Goal: Information Seeking & Learning: Understand process/instructions

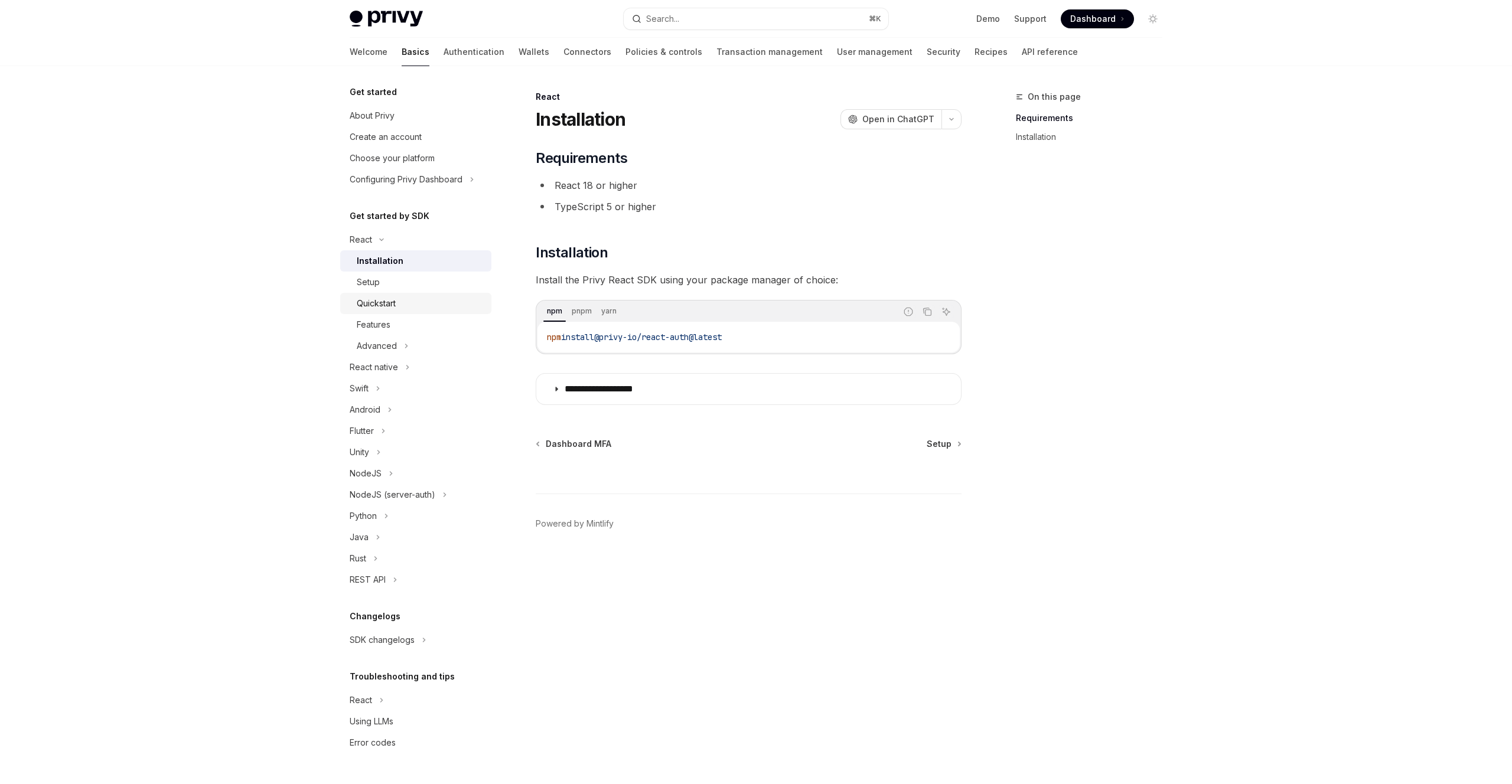
click at [438, 293] on link "Quickstart" at bounding box center [416, 304] width 151 height 21
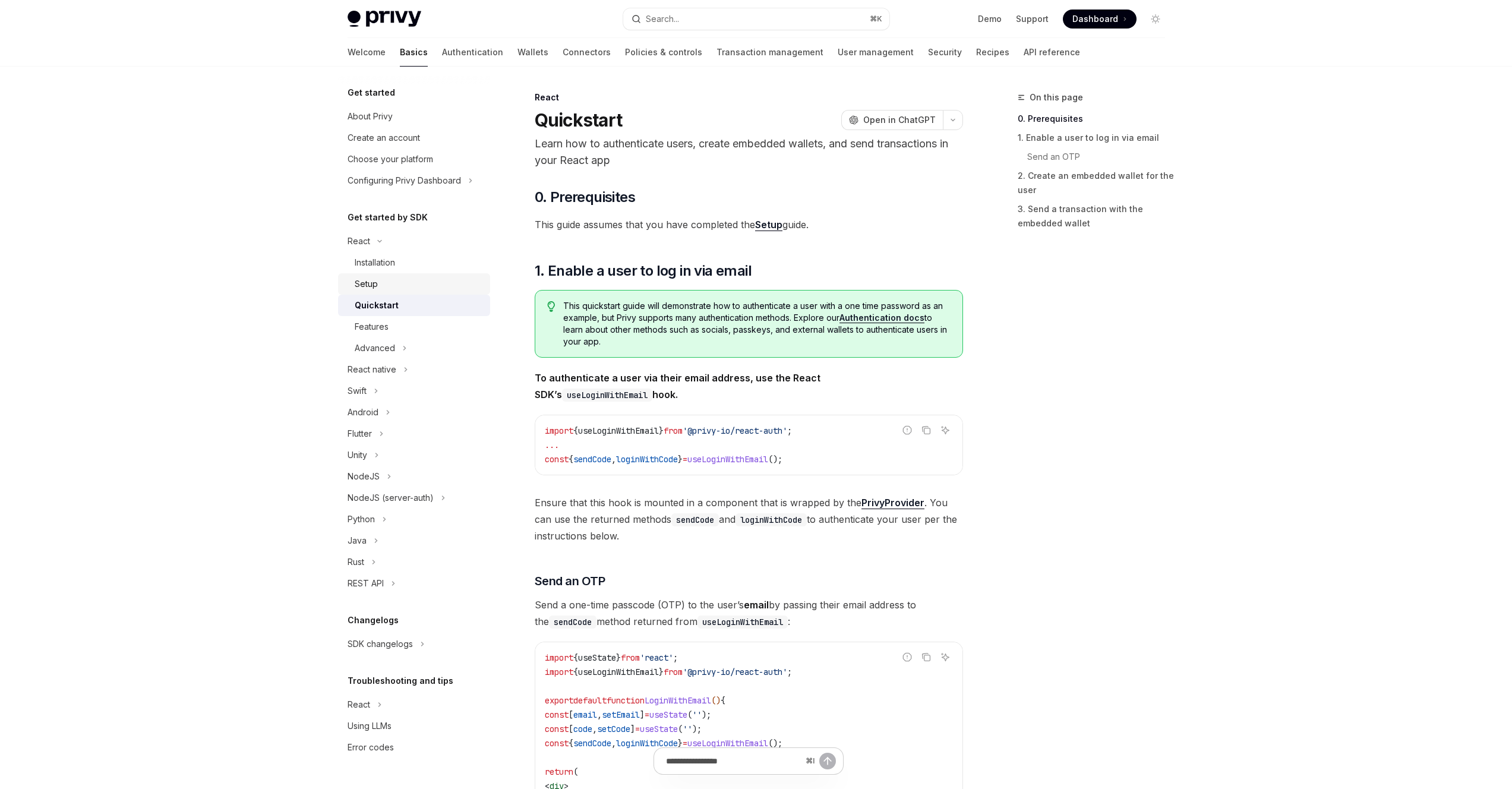
click at [448, 281] on div "Setup" at bounding box center [419, 284] width 128 height 14
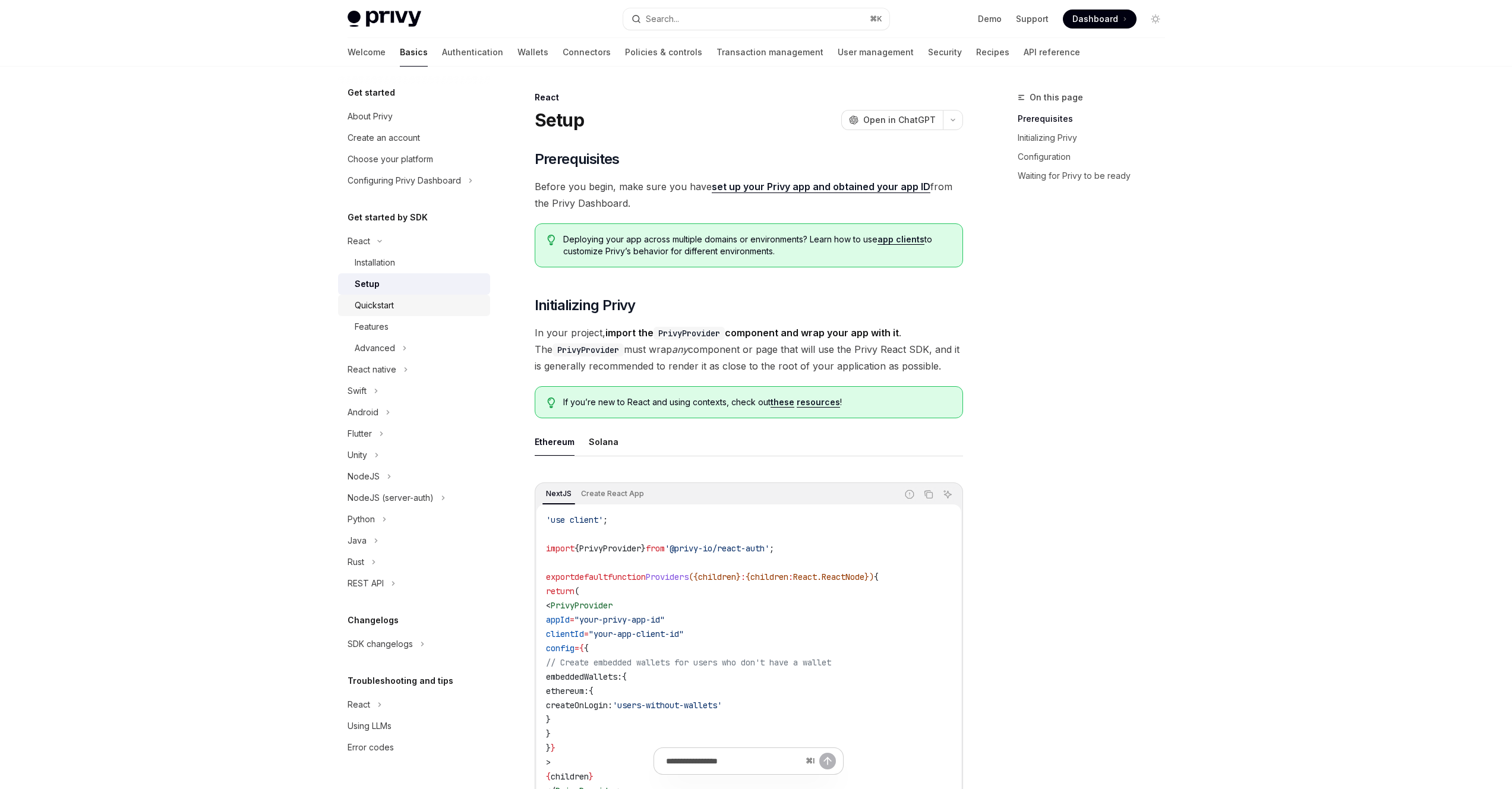
click at [439, 296] on link "Quickstart" at bounding box center [414, 306] width 152 height 22
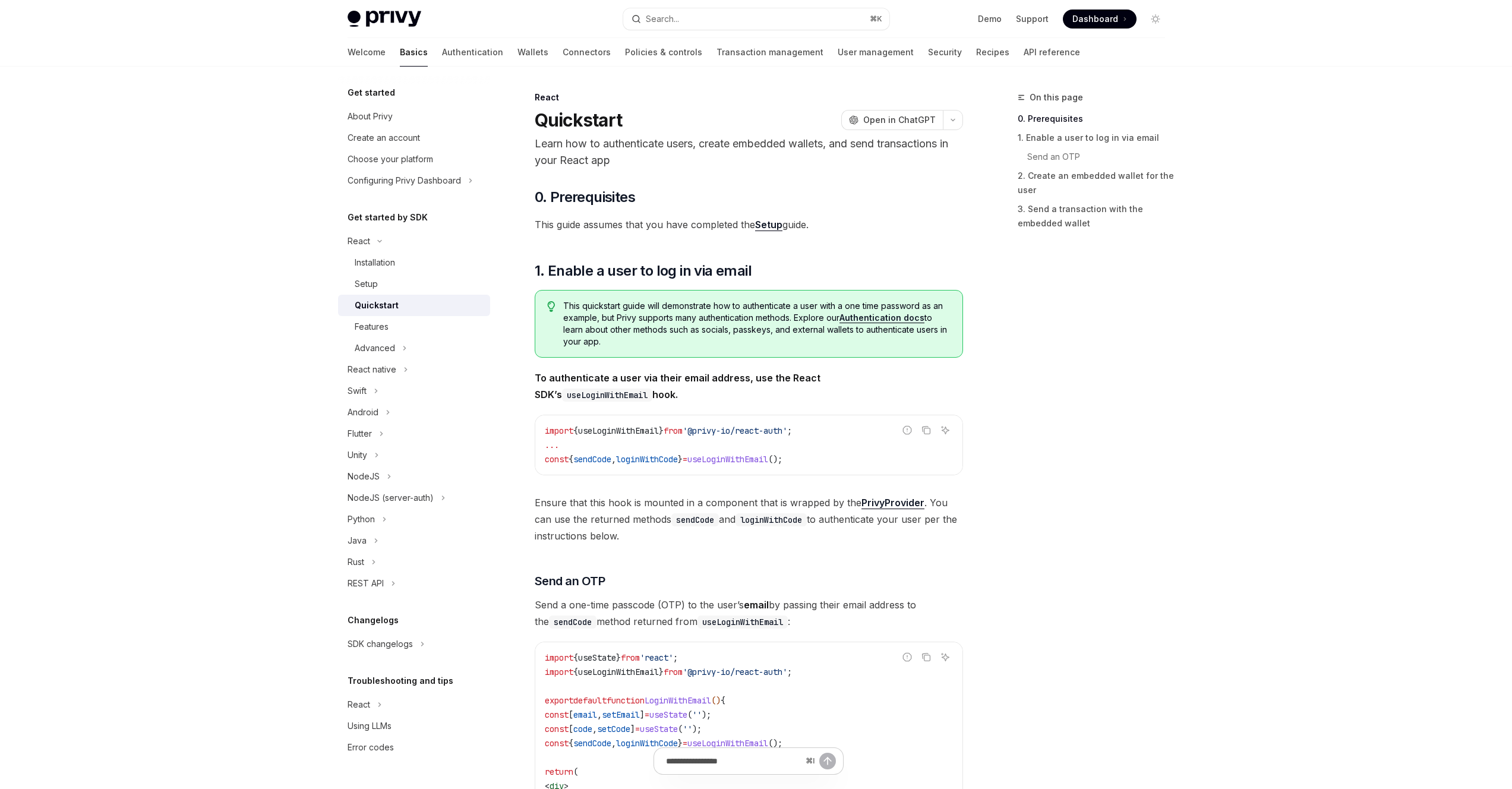
click at [425, 315] on link "Quickstart" at bounding box center [414, 306] width 152 height 22
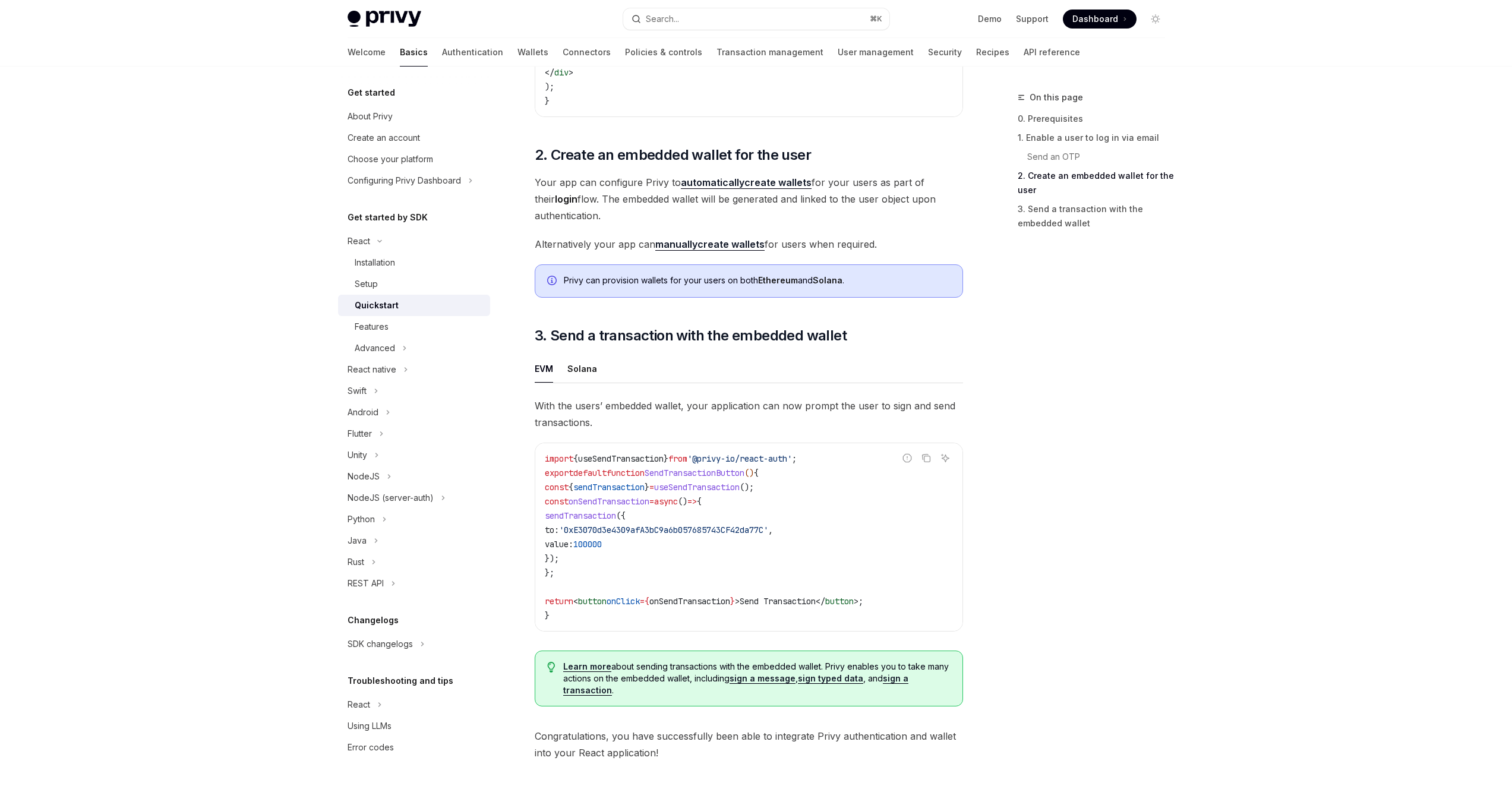
scroll to position [954, 0]
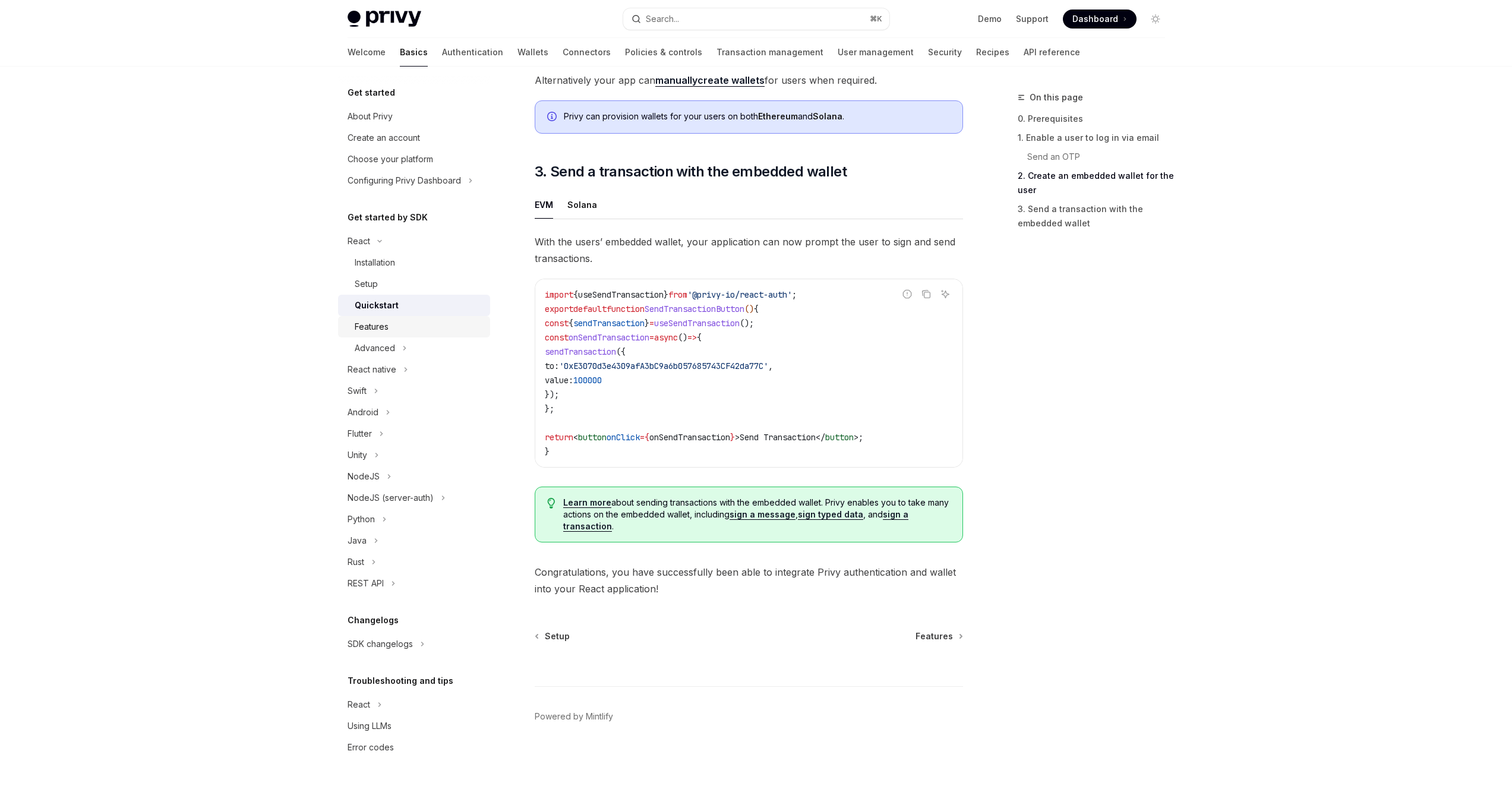
click at [364, 321] on div "Features" at bounding box center [372, 327] width 34 height 14
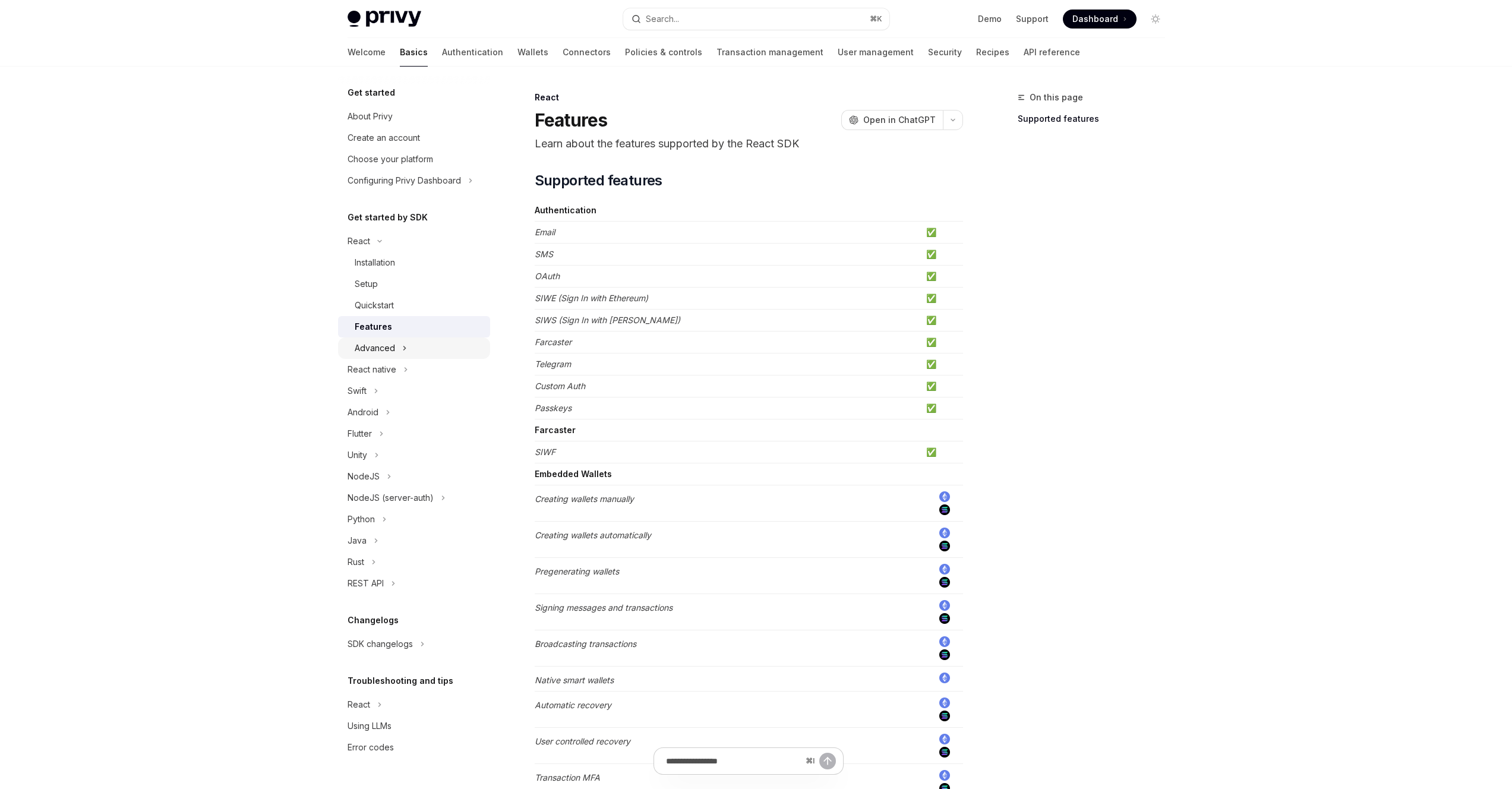
click at [377, 350] on div "Advanced" at bounding box center [375, 348] width 40 height 14
type textarea "*"
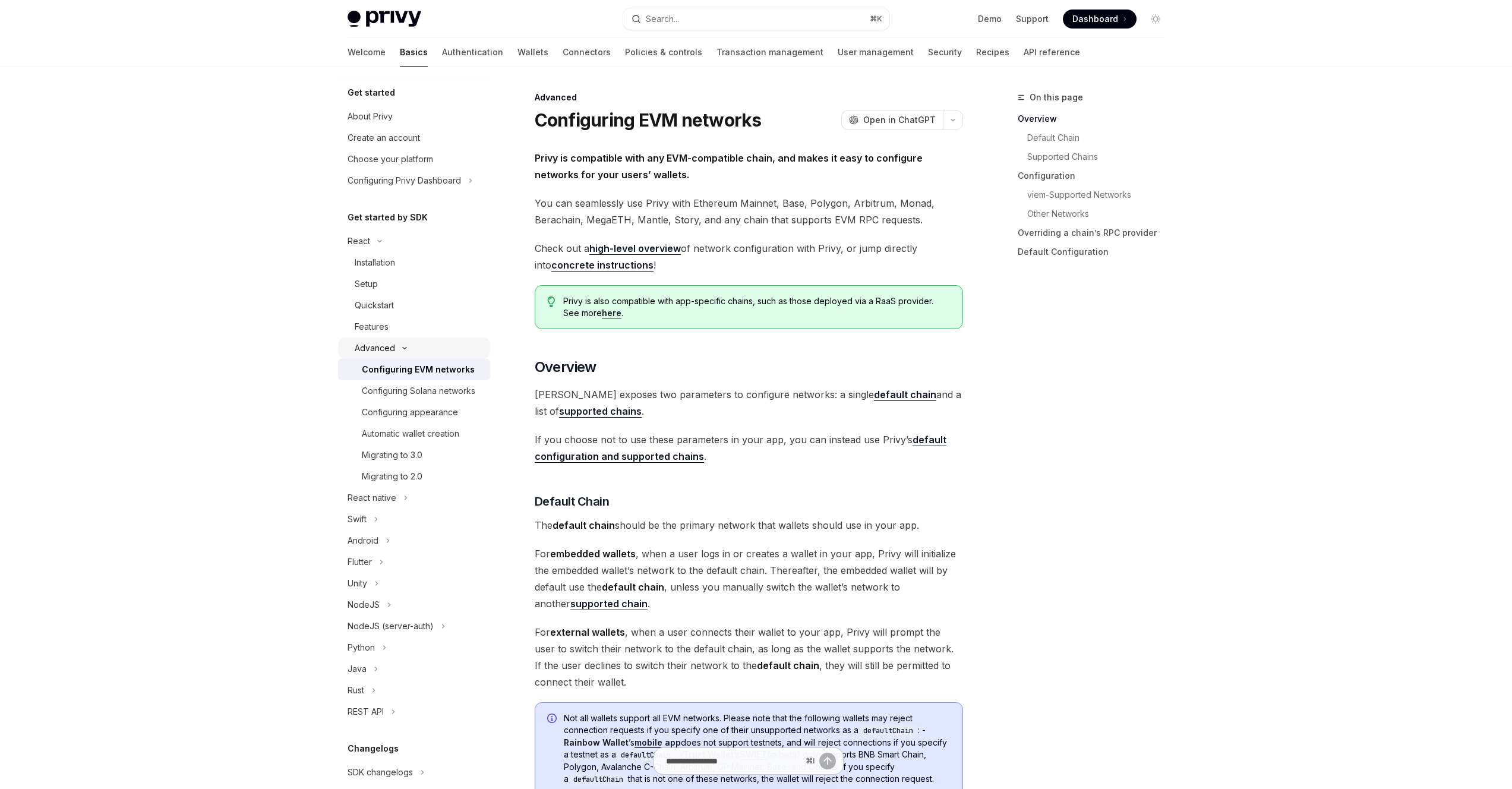
click at [429, 347] on button "Advanced" at bounding box center [414, 348] width 152 height 22
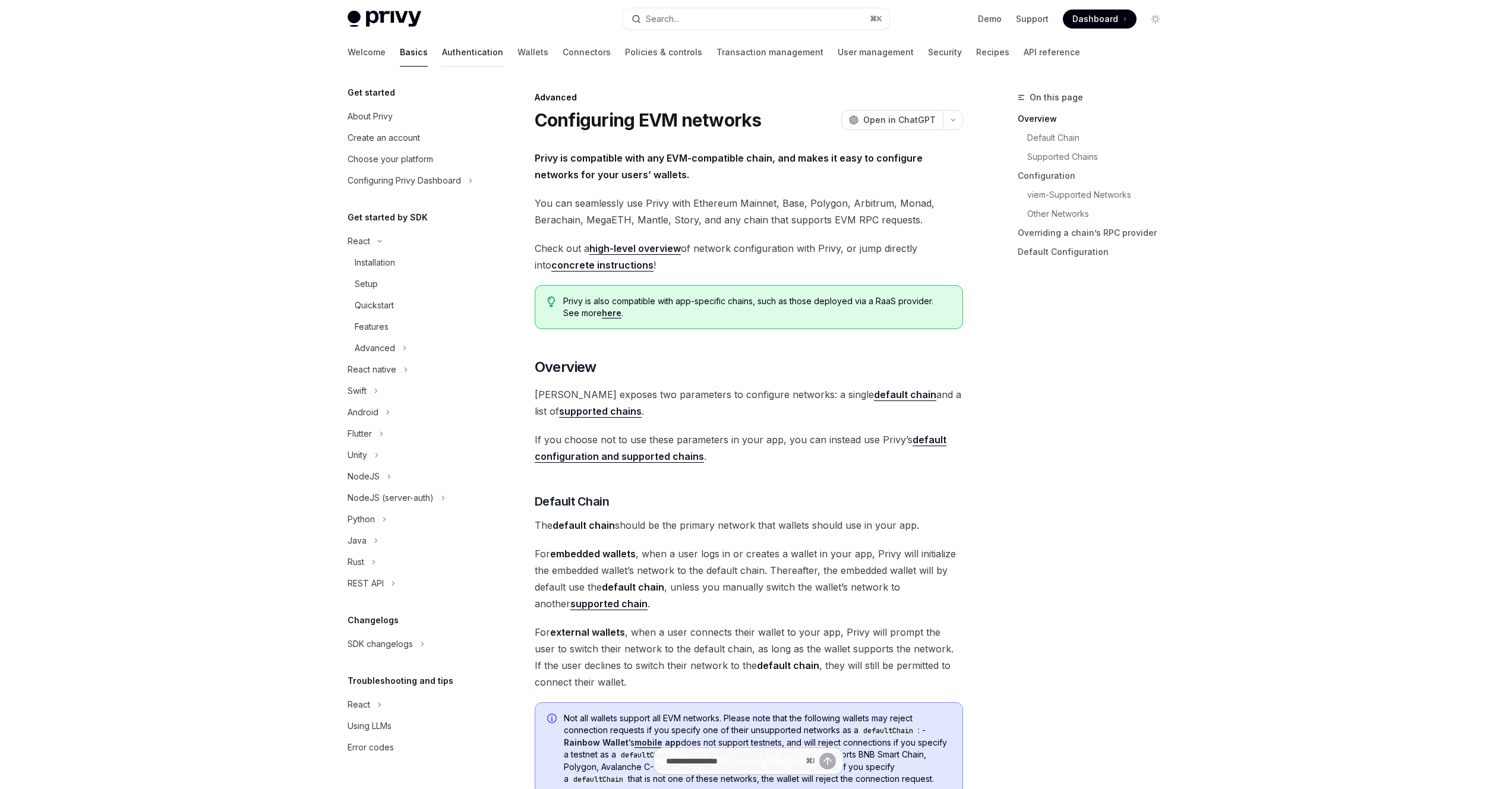
click at [442, 56] on link "Authentication" at bounding box center [472, 52] width 61 height 28
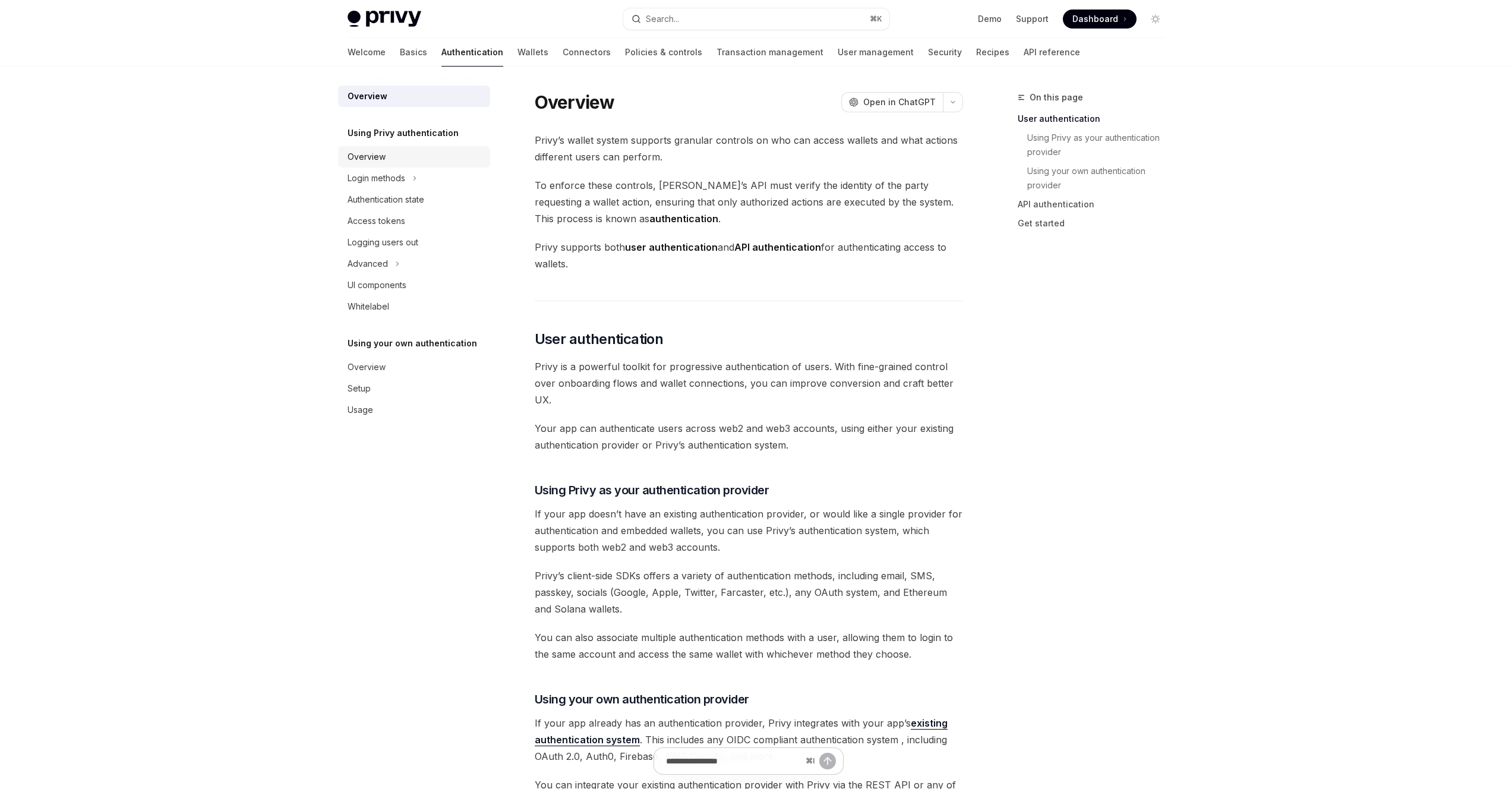
click at [399, 156] on div "Overview" at bounding box center [415, 157] width 136 height 14
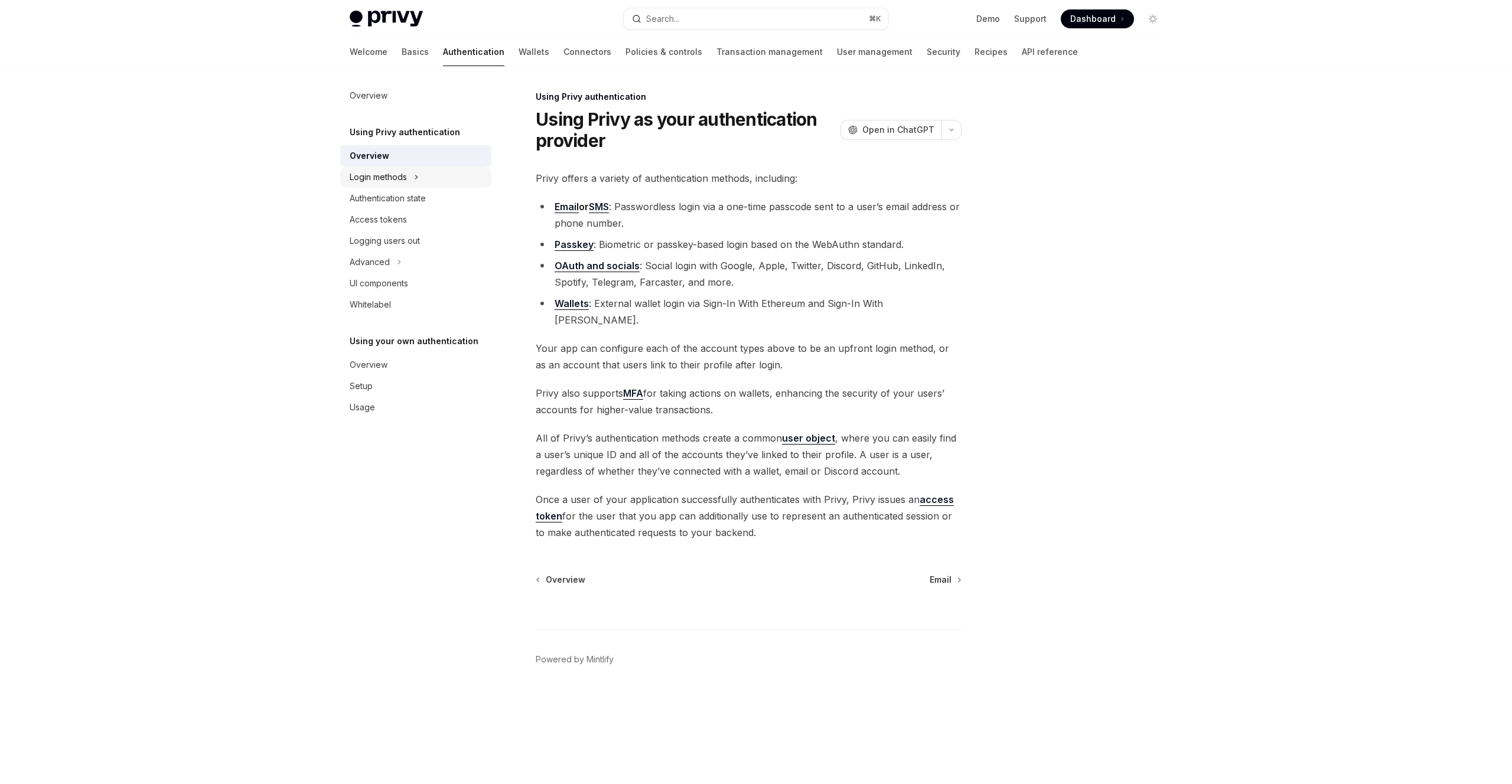
click at [393, 181] on div "Login methods" at bounding box center [378, 177] width 57 height 14
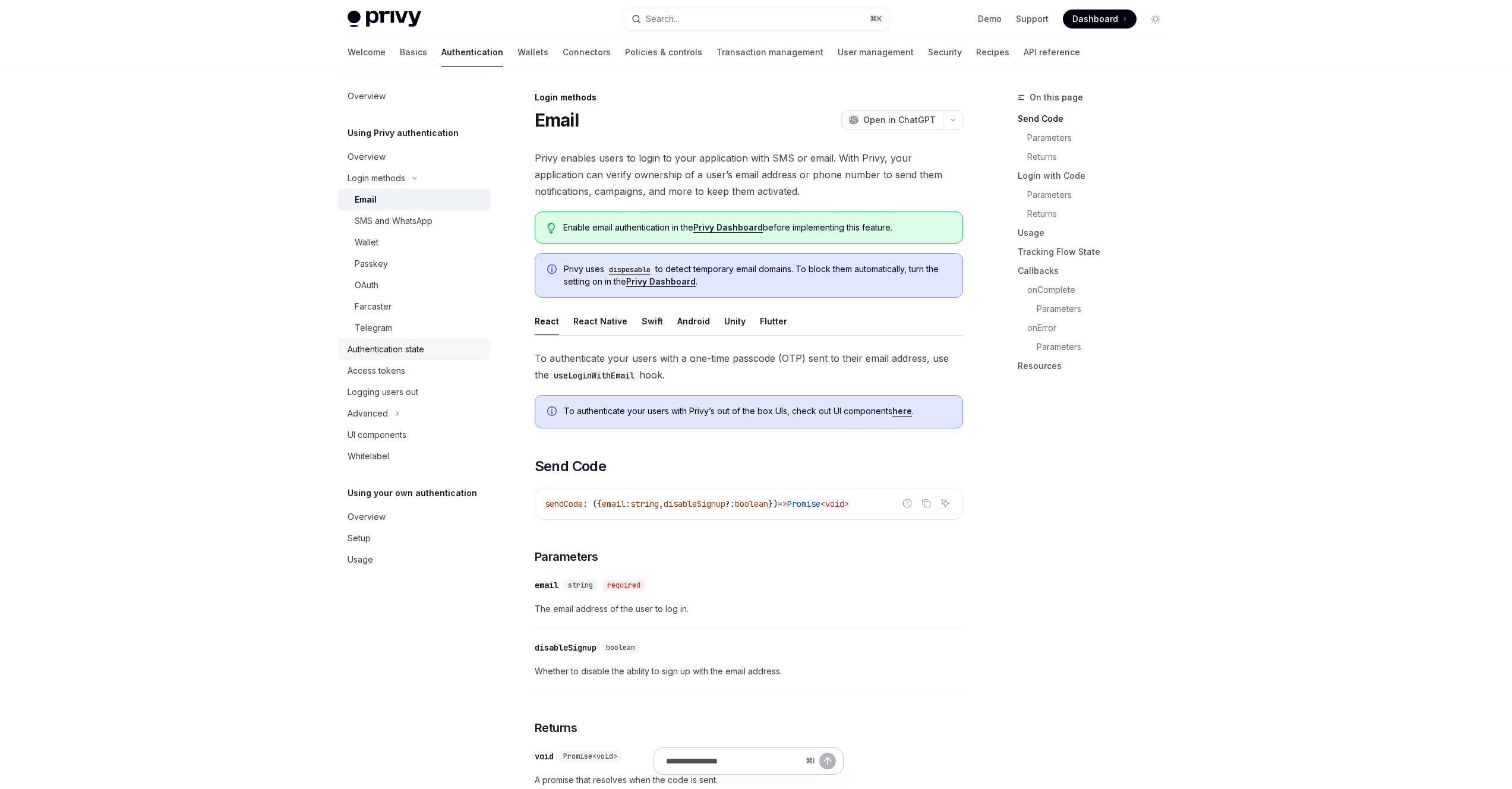
click at [374, 356] on div "Authentication state" at bounding box center [386, 349] width 77 height 14
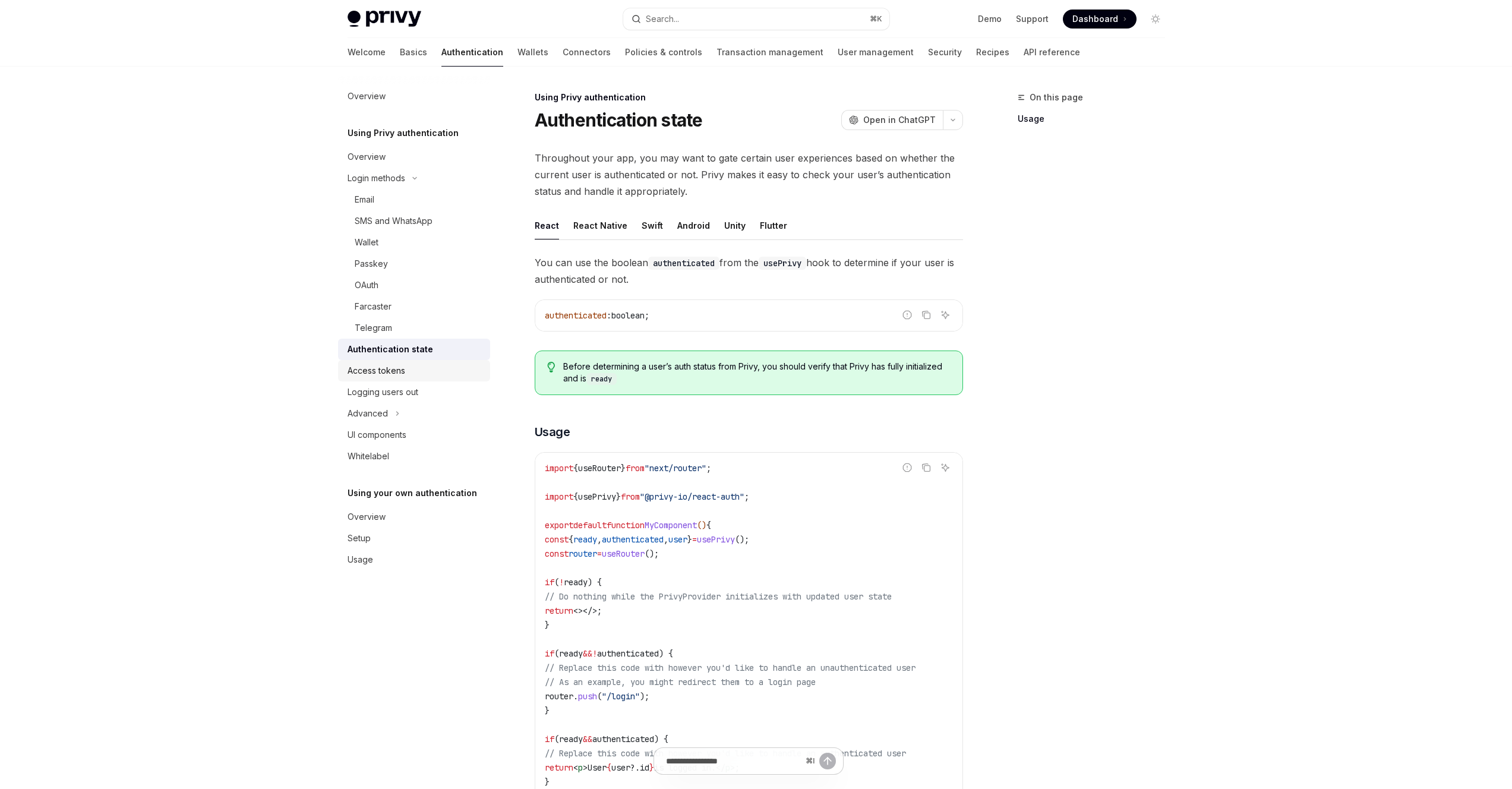
click at [446, 372] on div "Access tokens" at bounding box center [415, 370] width 136 height 14
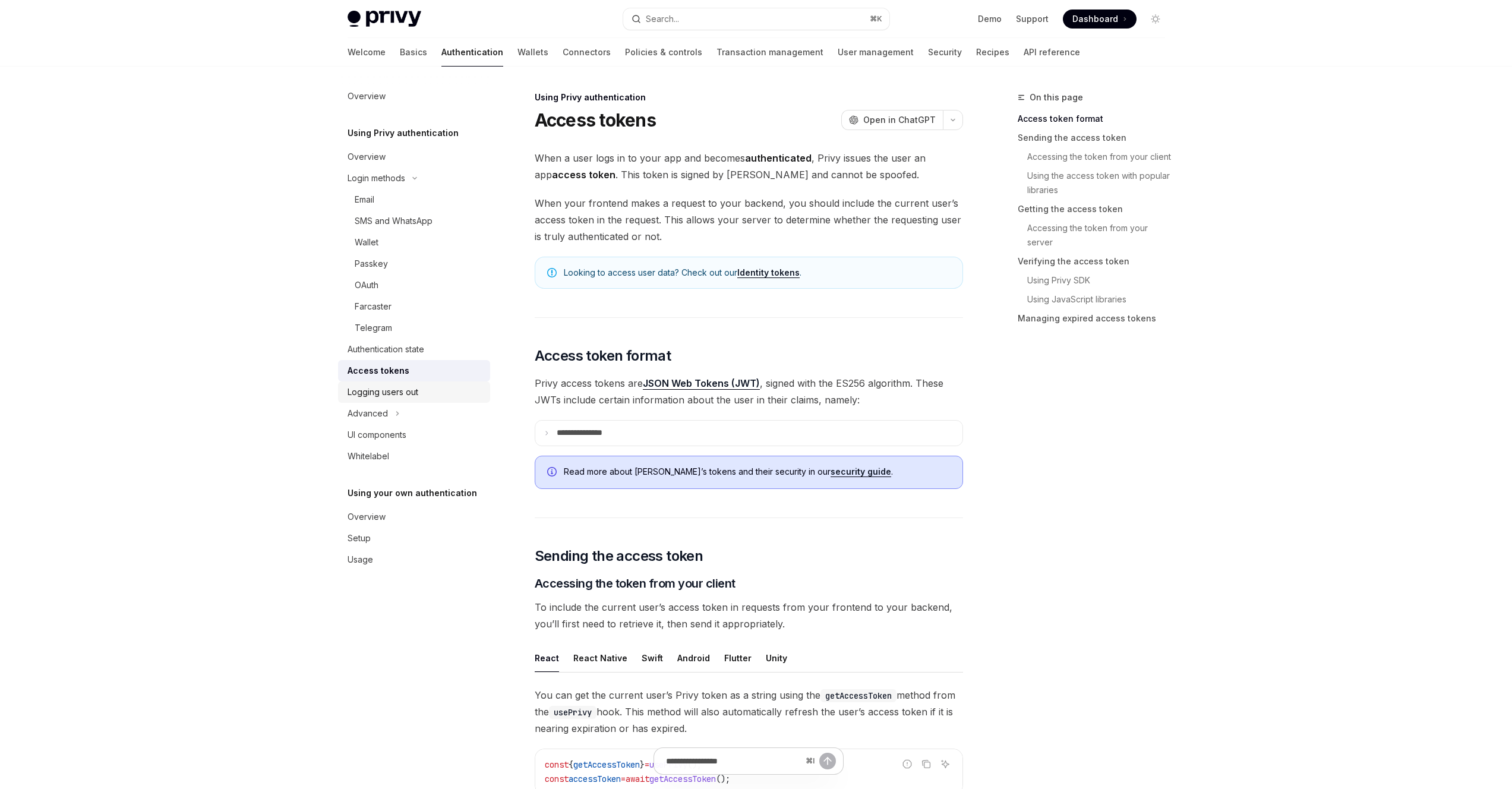
click at [422, 401] on link "Logging users out" at bounding box center [414, 392] width 152 height 22
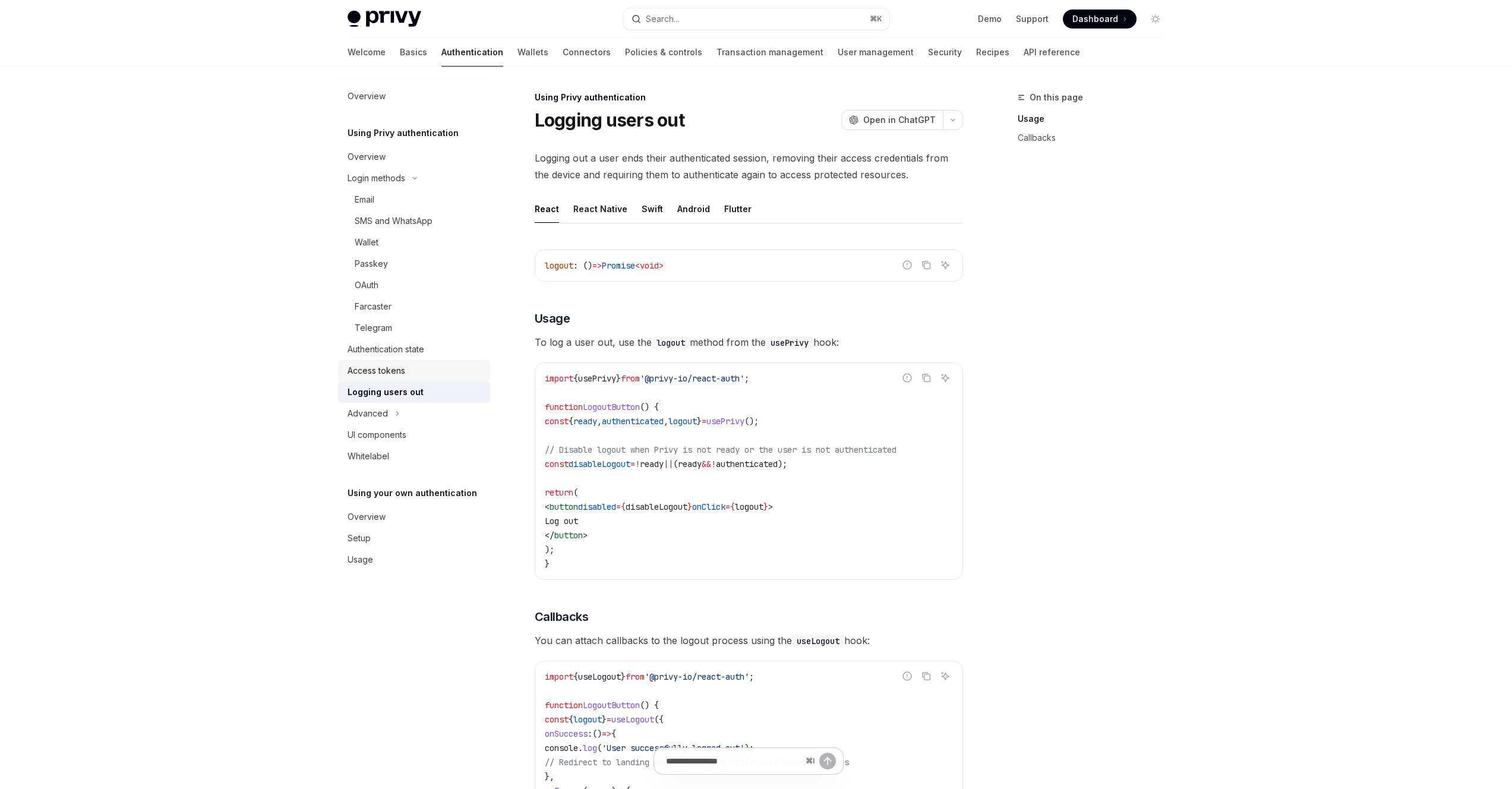
click at [427, 377] on div "Access tokens" at bounding box center [415, 370] width 136 height 14
click at [400, 429] on div "UI components" at bounding box center [377, 435] width 59 height 14
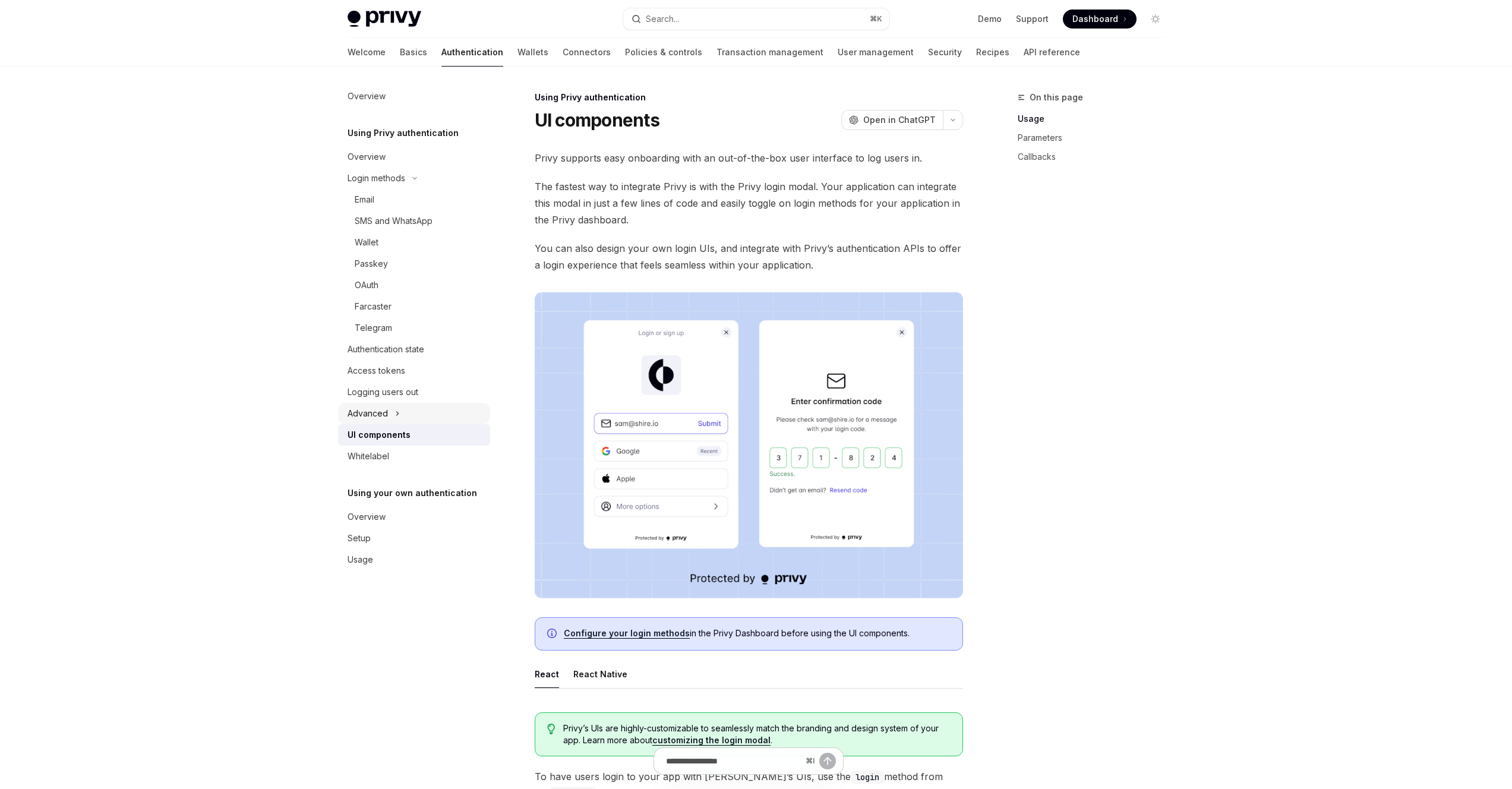
click at [404, 416] on button "Advanced" at bounding box center [414, 413] width 152 height 22
click at [409, 452] on div "Guest accounts" at bounding box center [385, 456] width 60 height 14
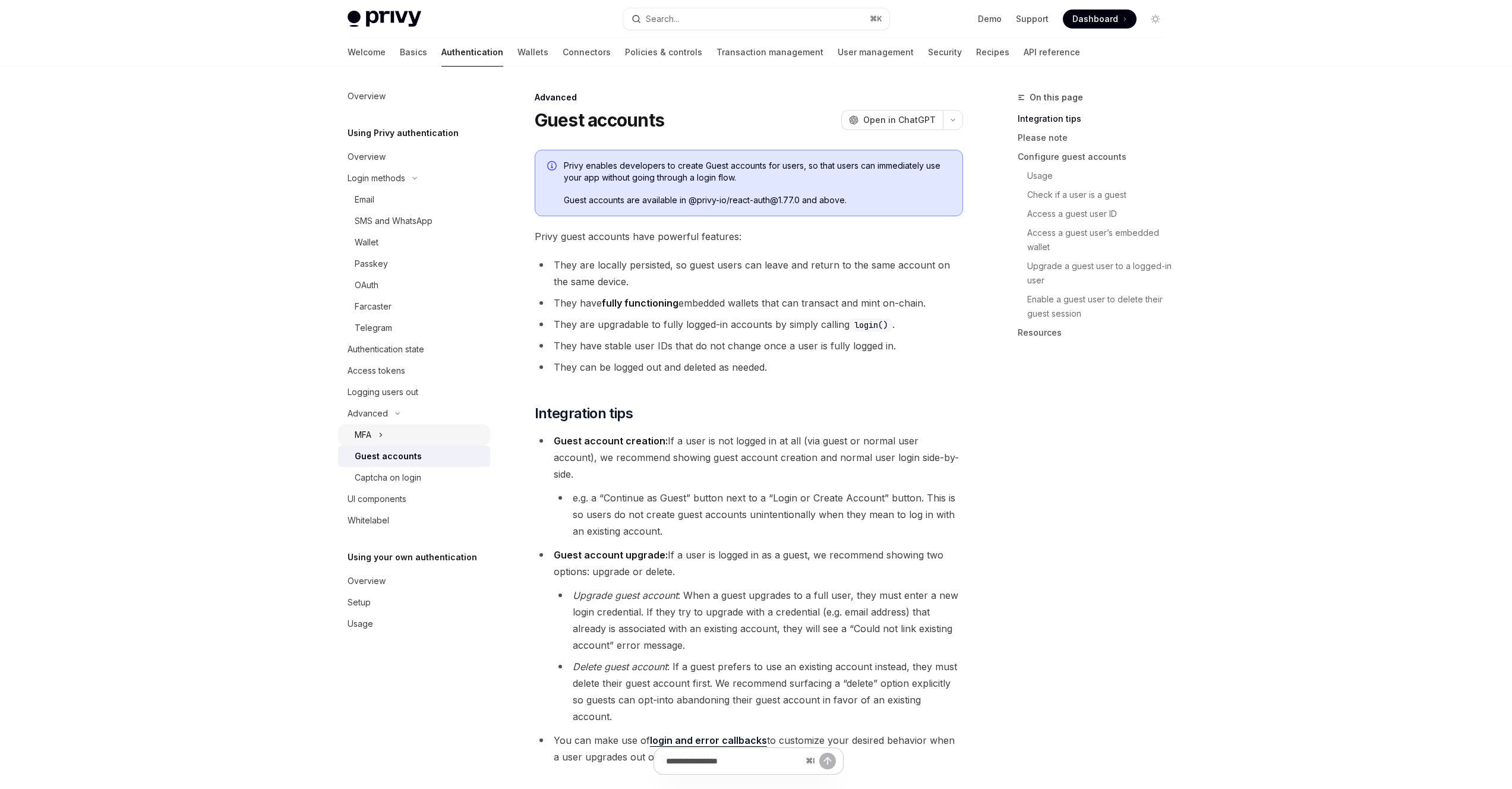
click at [416, 440] on button "MFA" at bounding box center [414, 435] width 152 height 22
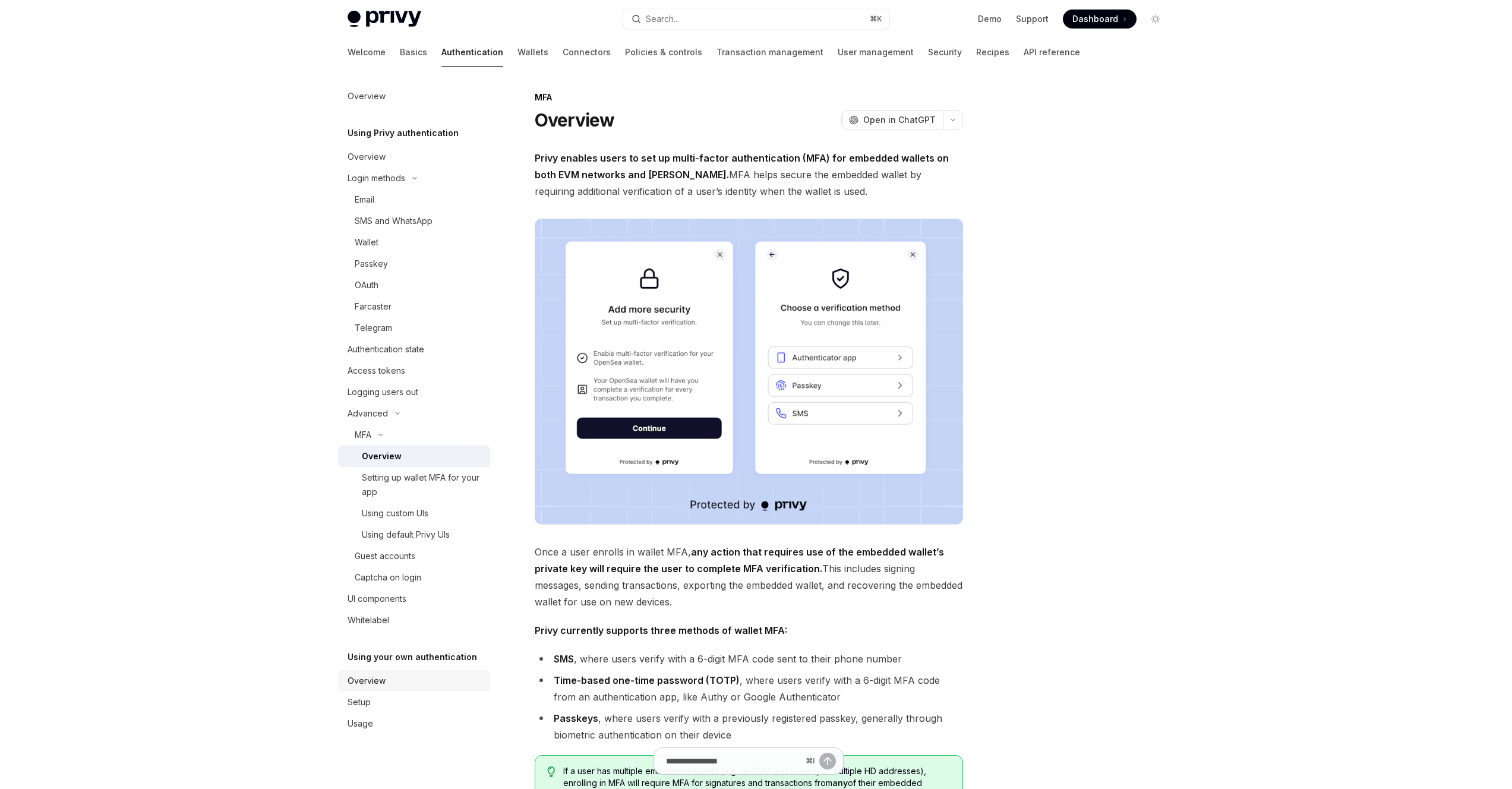
click at [384, 675] on div "Overview" at bounding box center [415, 681] width 136 height 14
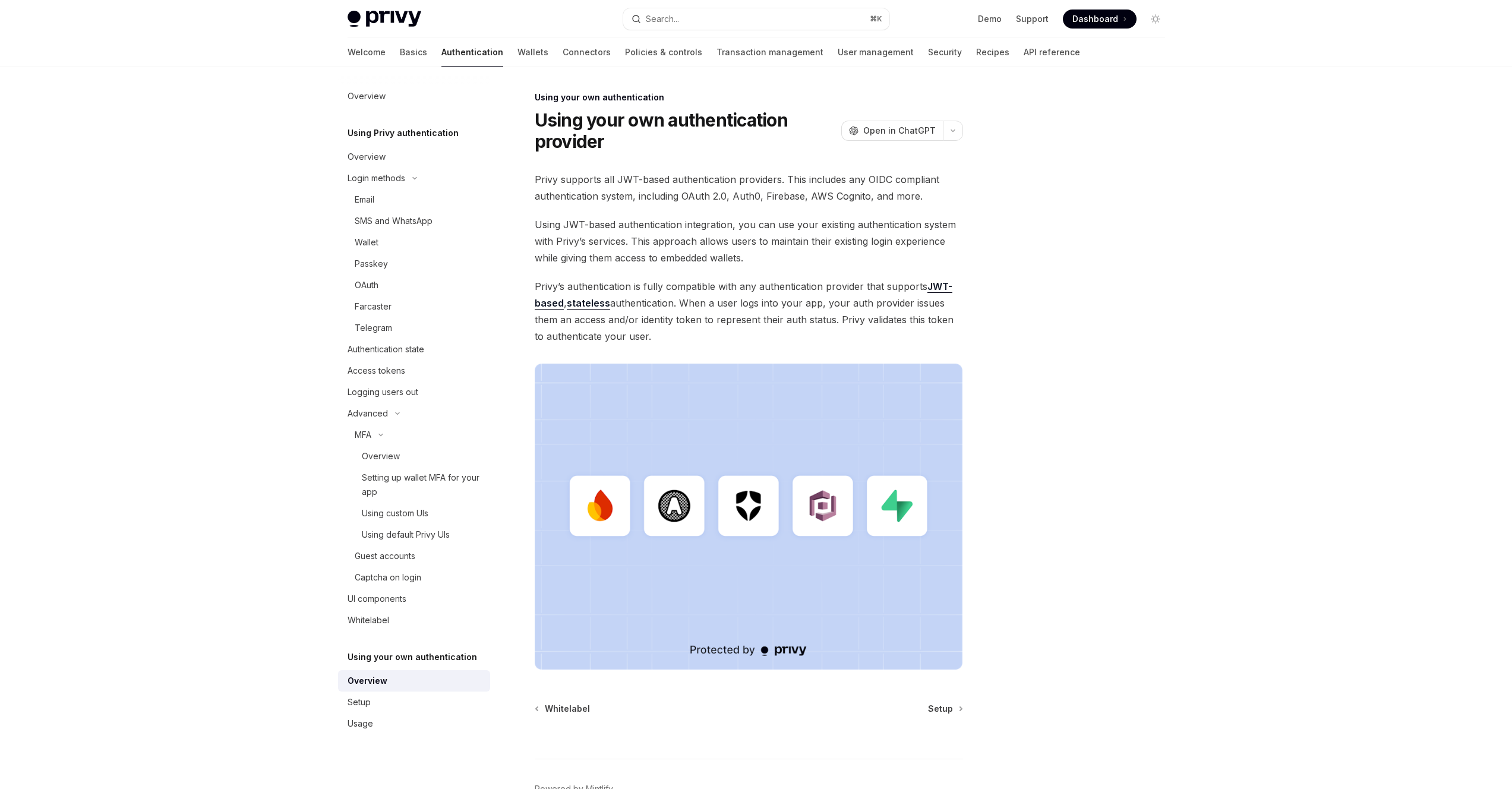
click at [665, 223] on span "Using JWT-based authentication integration, you can use your existing authentic…" at bounding box center [749, 241] width 428 height 50
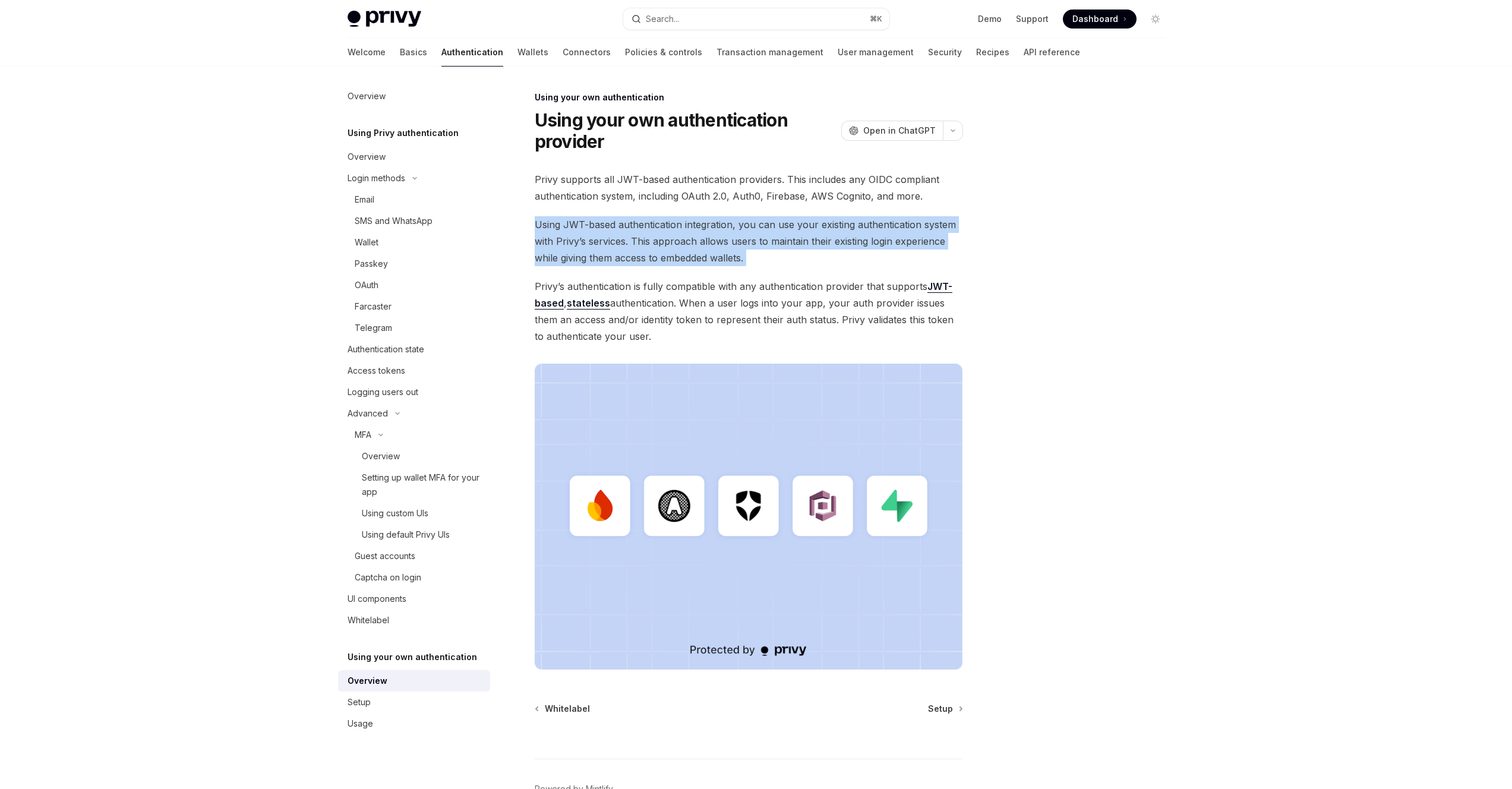
click at [665, 223] on span "Using JWT-based authentication integration, you can use your existing authentic…" at bounding box center [749, 241] width 428 height 50
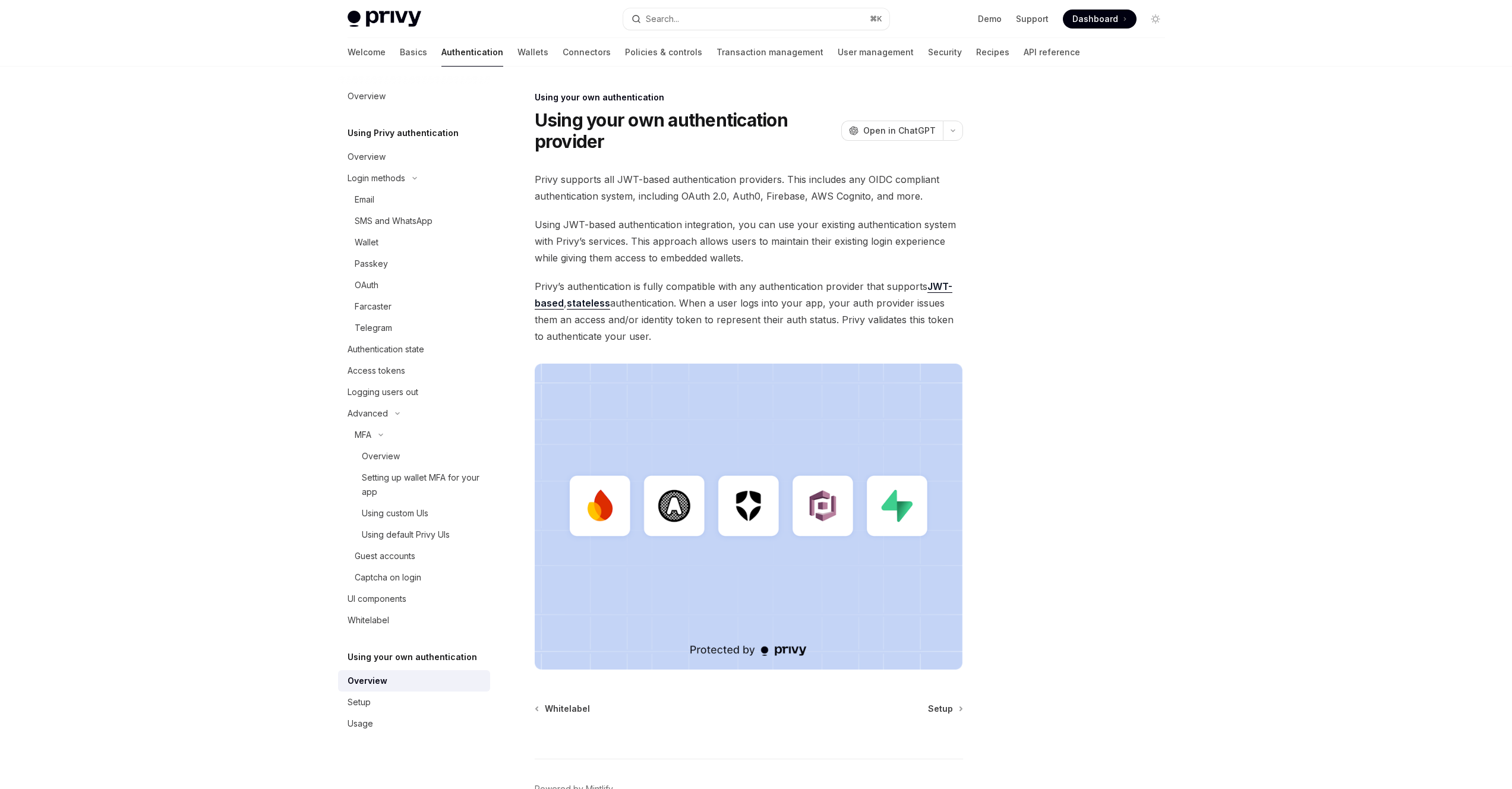
click at [683, 184] on span "Privy supports all JWT-based authentication providers. This includes any OIDC c…" at bounding box center [749, 188] width 428 height 34
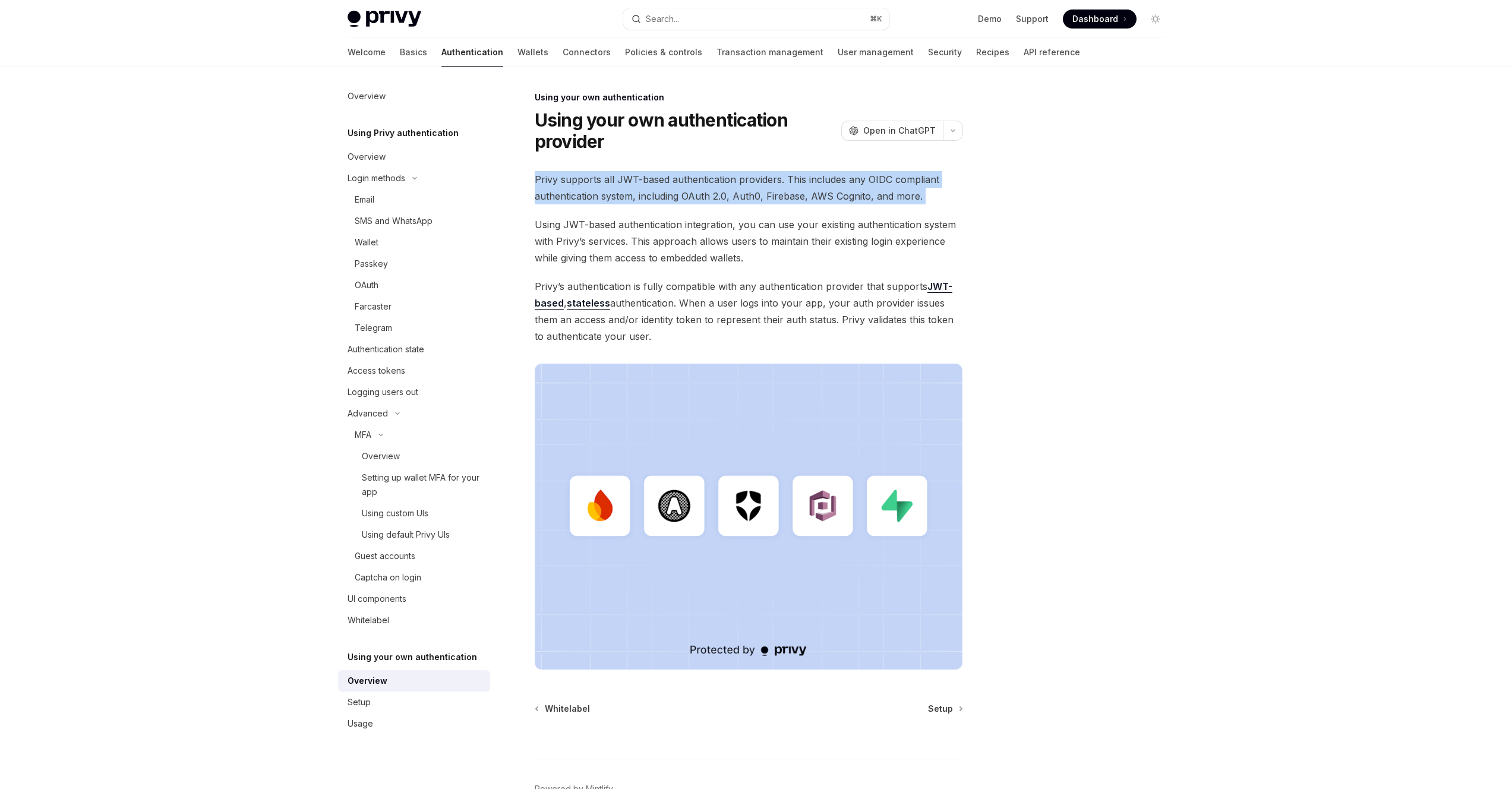
click at [683, 184] on span "Privy supports all JWT-based authentication providers. This includes any OIDC c…" at bounding box center [749, 188] width 428 height 34
click at [663, 181] on span "Privy supports all JWT-based authentication providers. This includes any OIDC c…" at bounding box center [749, 188] width 428 height 34
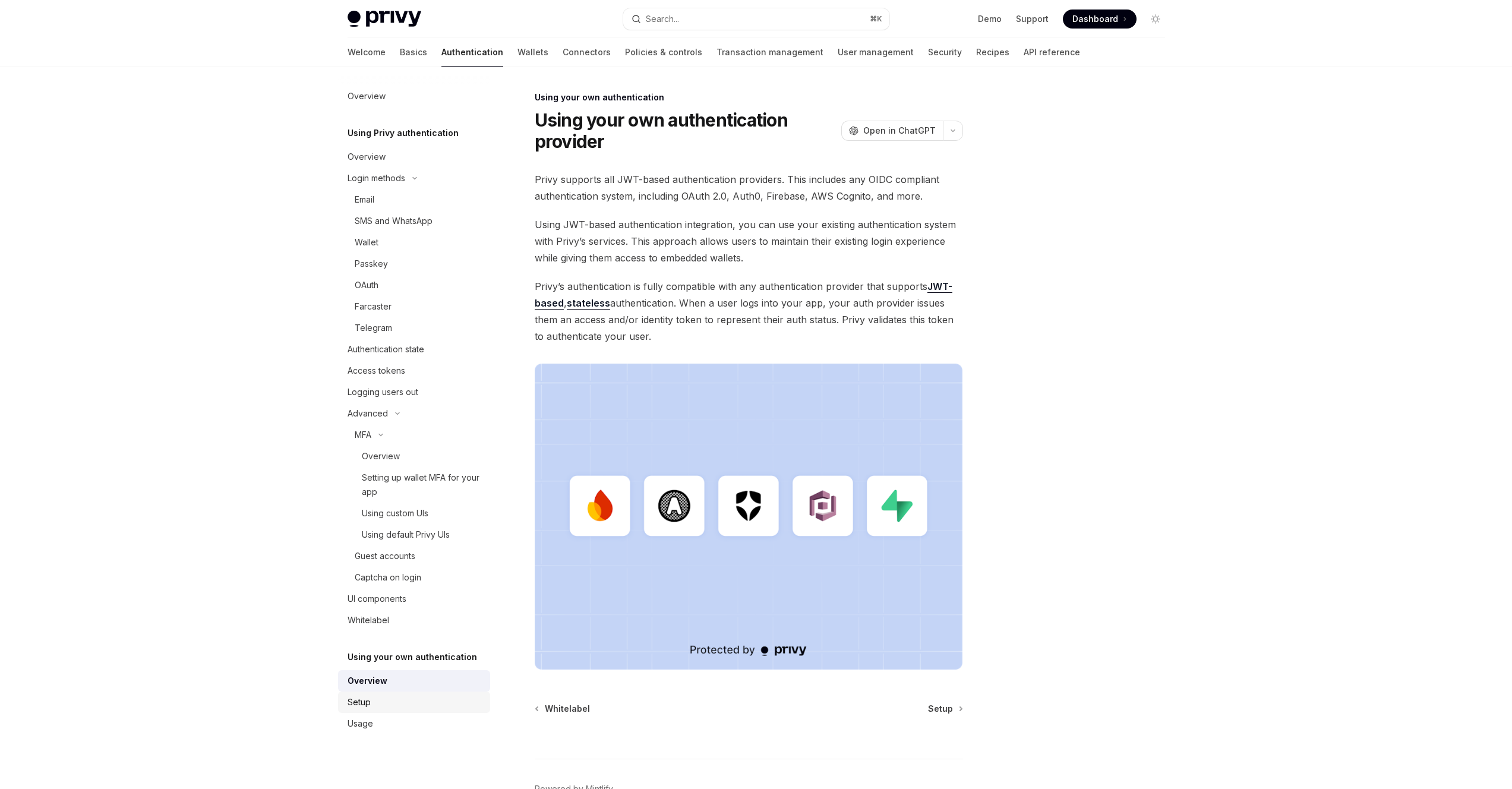
click at [417, 702] on div "Setup" at bounding box center [415, 702] width 136 height 14
type textarea "*"
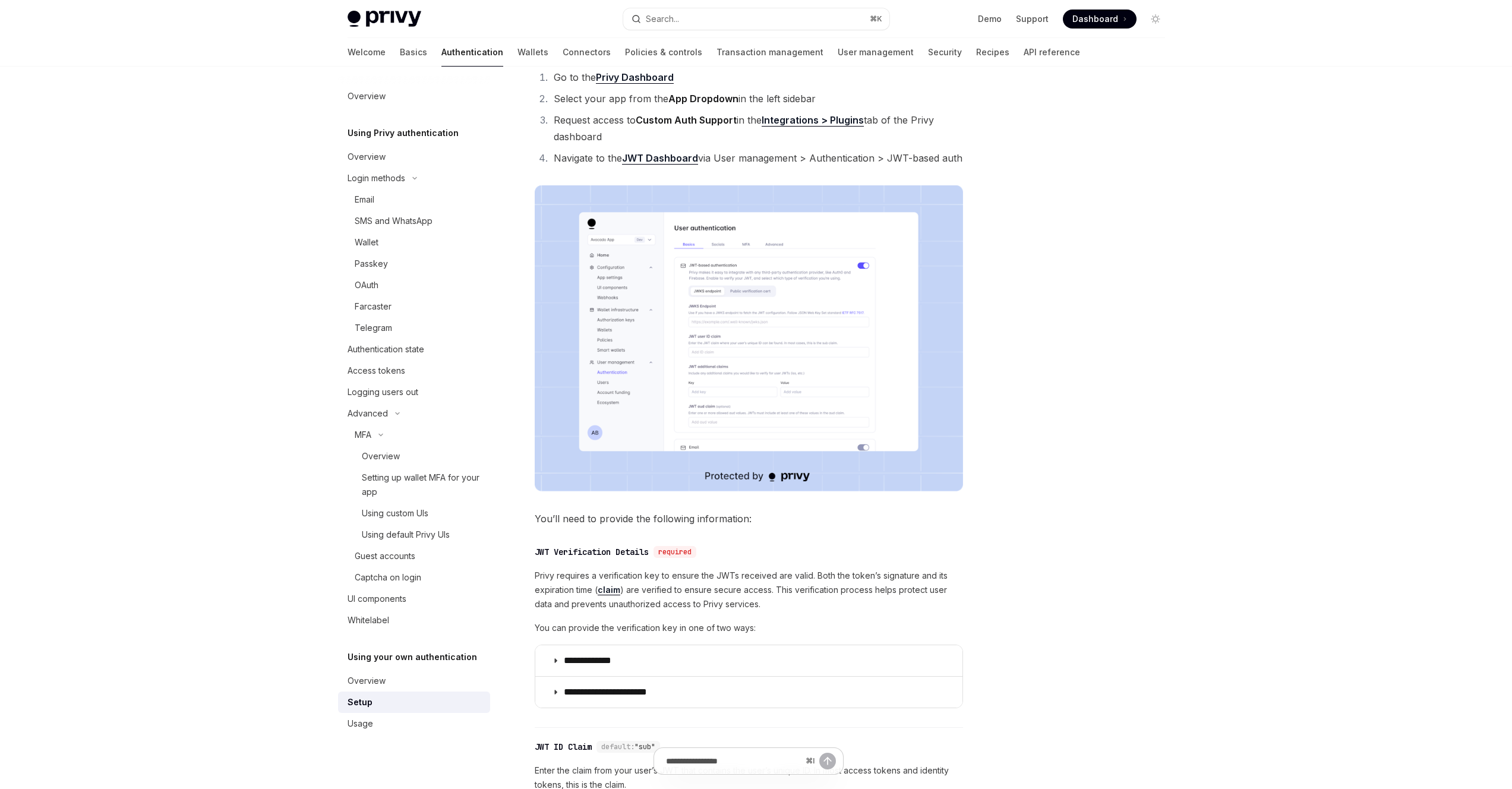
scroll to position [338, 0]
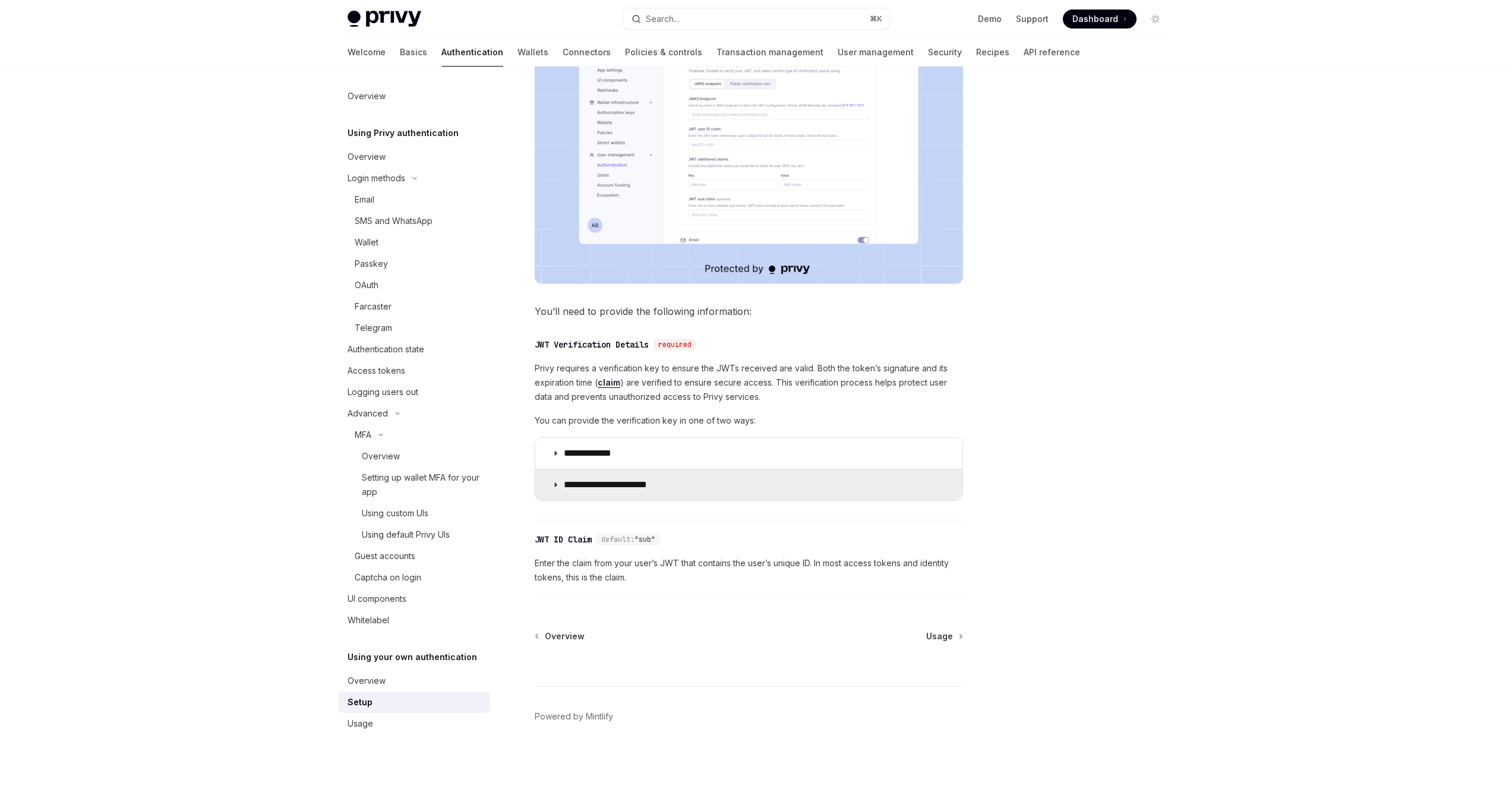
click at [628, 489] on p "**********" at bounding box center [615, 485] width 102 height 12
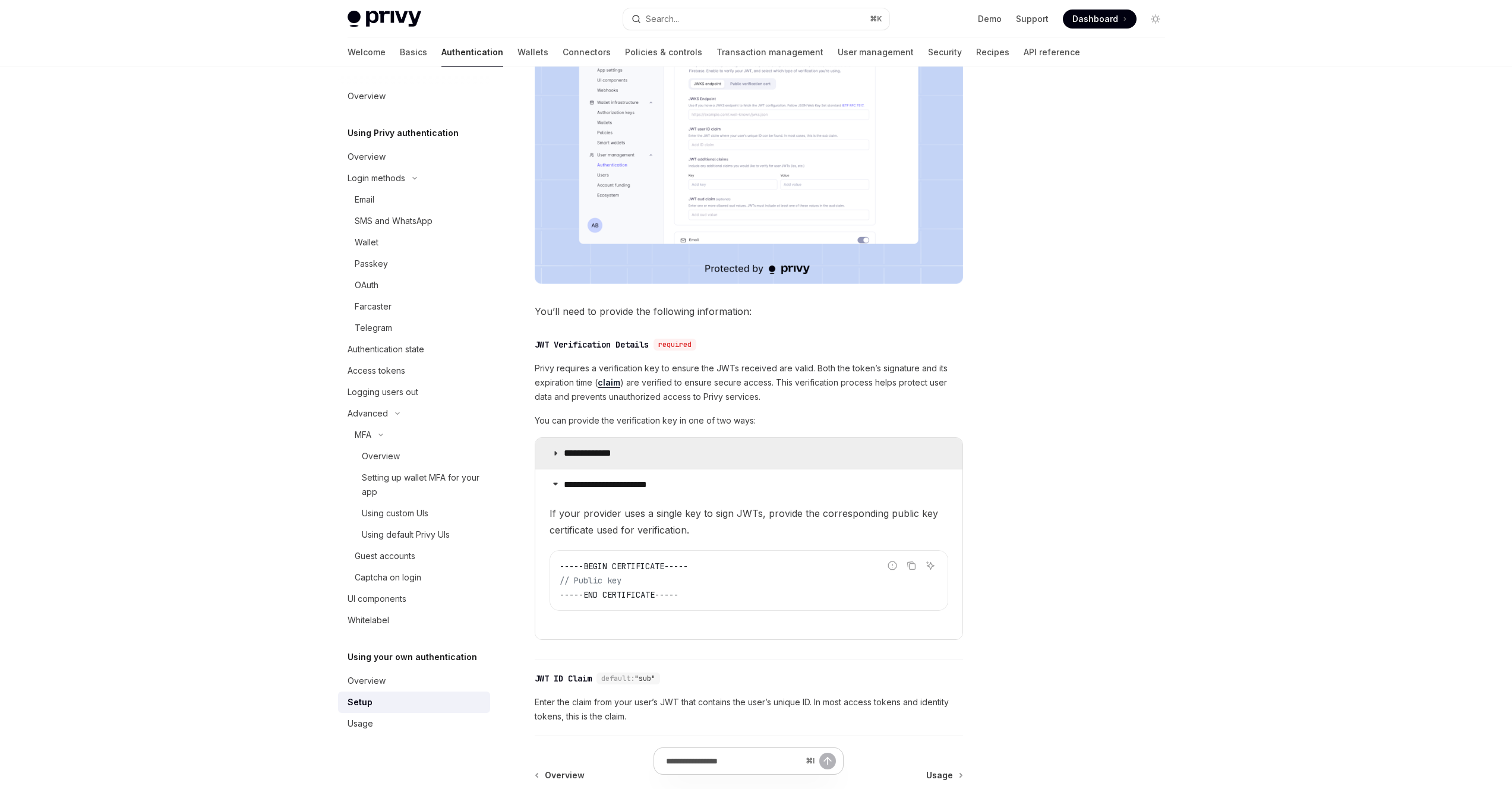
click at [642, 463] on summary "**********" at bounding box center [749, 454] width 427 height 31
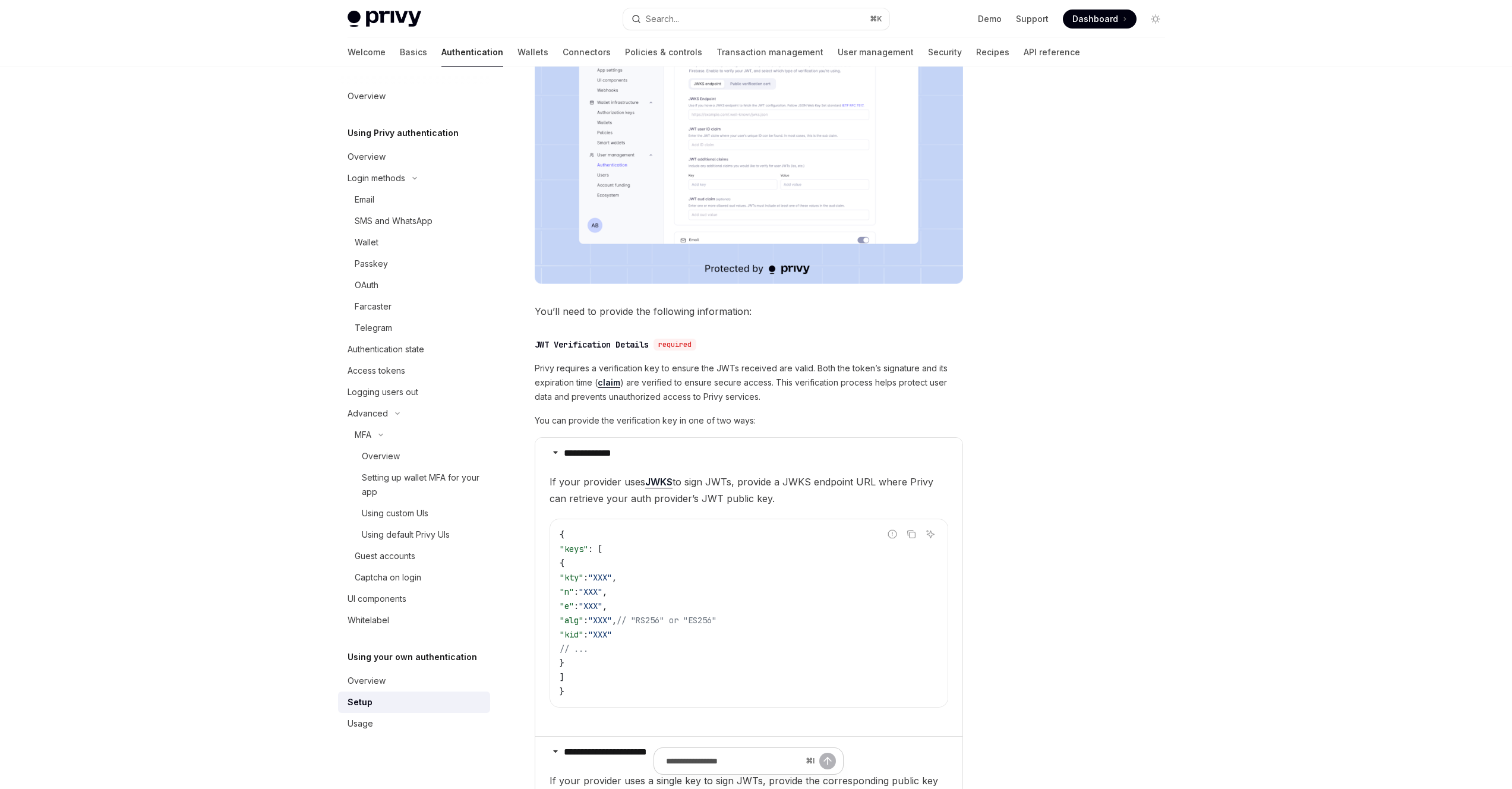
click at [722, 395] on span "Privy requires a verification key to ensure the JWTs received are valid. Both t…" at bounding box center [749, 383] width 428 height 43
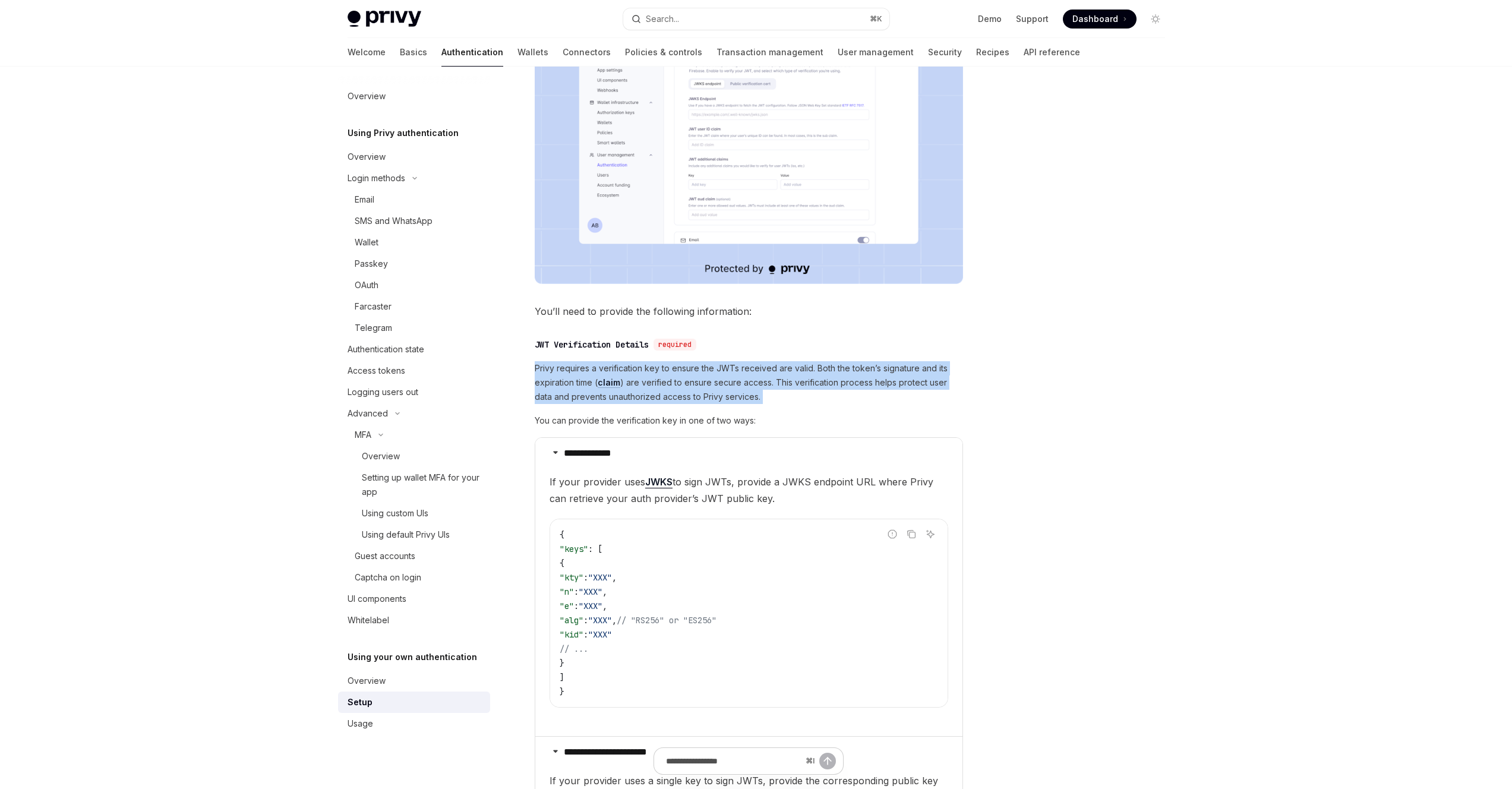
click at [722, 395] on span "Privy requires a verification key to ensure the JWTs received are valid. Both t…" at bounding box center [749, 383] width 428 height 43
click at [726, 370] on span "Privy requires a verification key to ensure the JWTs received are valid. Both t…" at bounding box center [749, 383] width 428 height 43
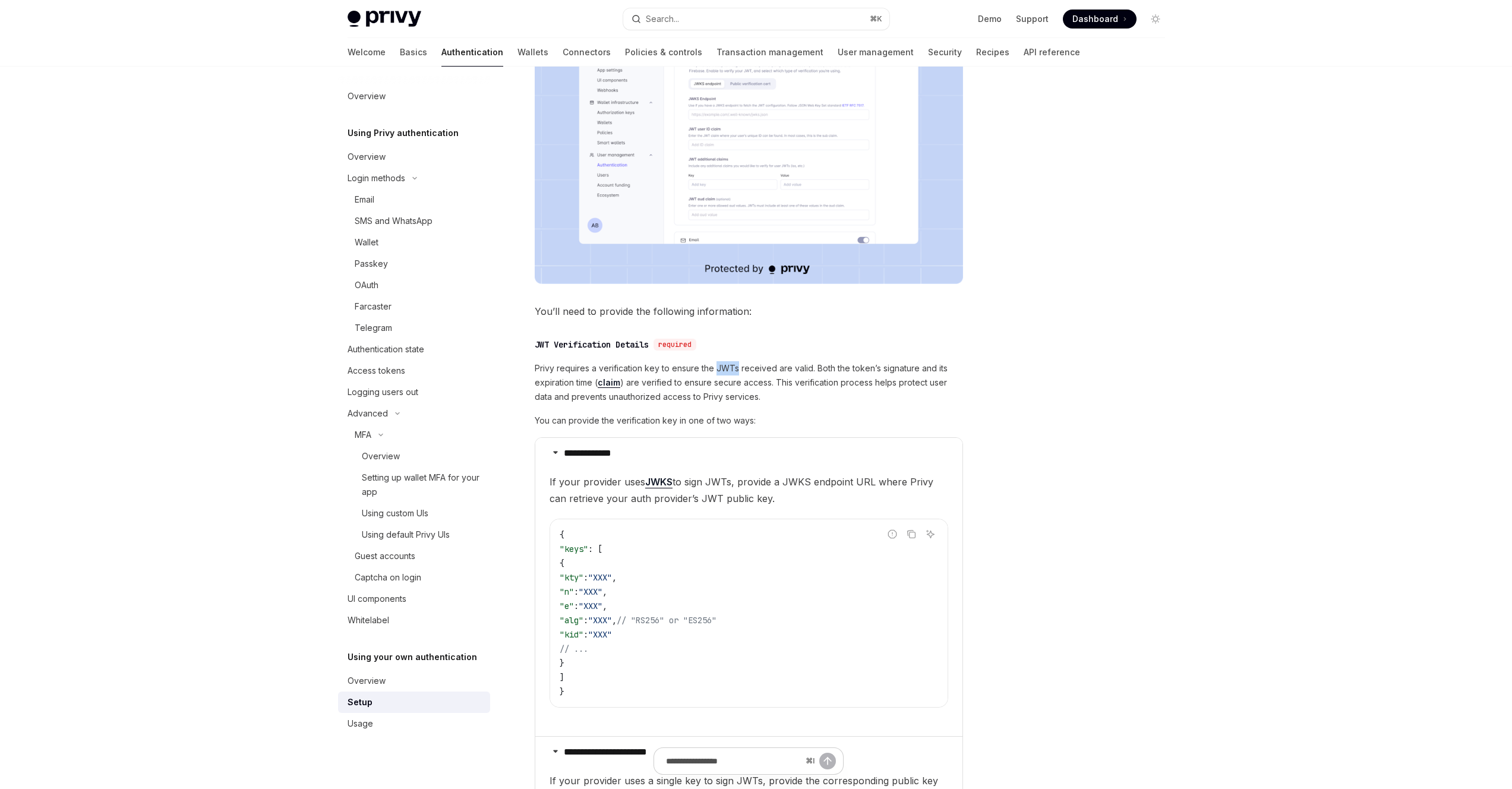
click at [726, 370] on span "Privy requires a verification key to ensure the JWTs received are valid. Both t…" at bounding box center [749, 383] width 428 height 43
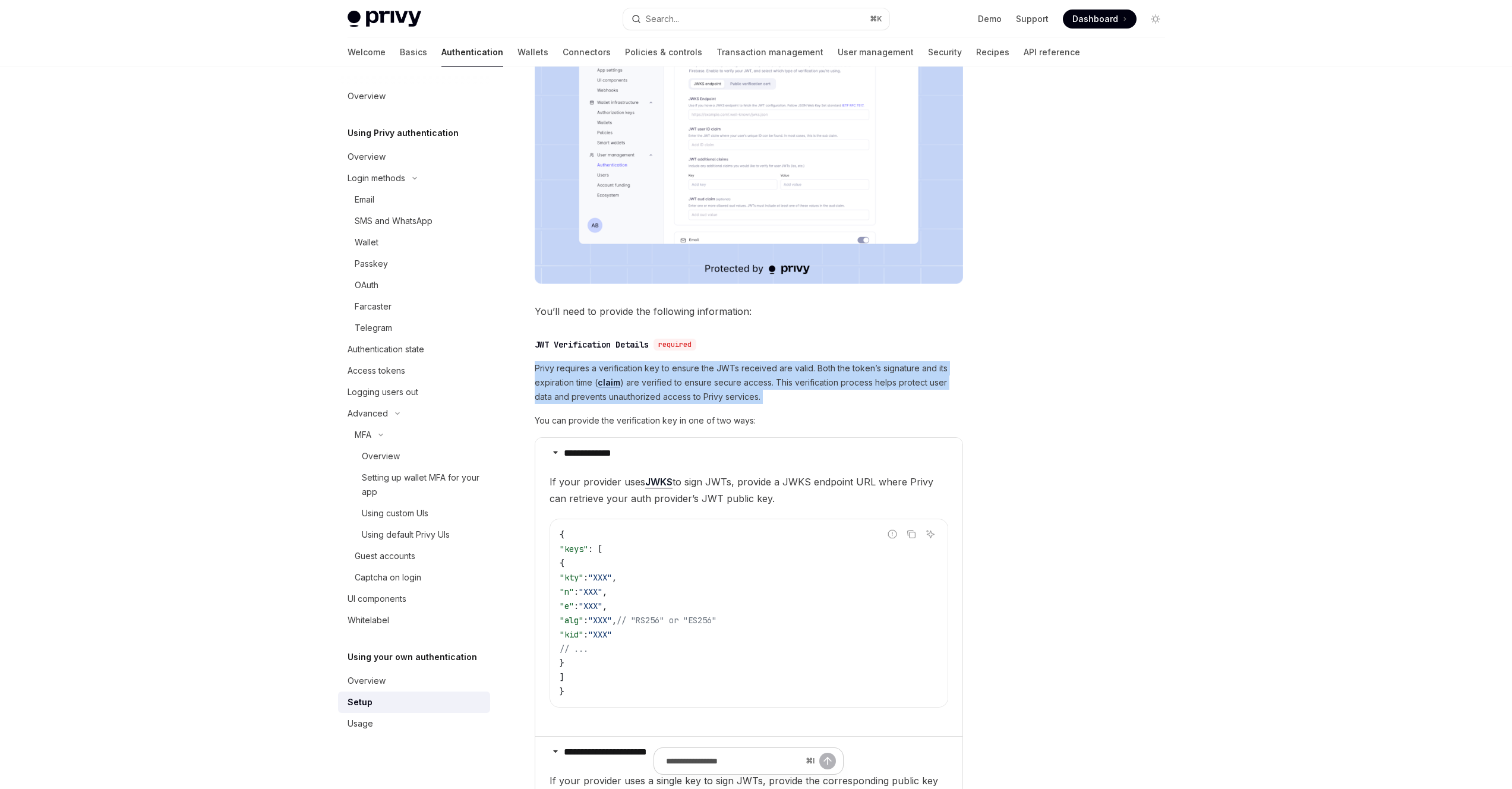
click at [726, 370] on span "Privy requires a verification key to ensure the JWTs received are valid. Both t…" at bounding box center [749, 383] width 428 height 43
